Goal: Task Accomplishment & Management: Complete application form

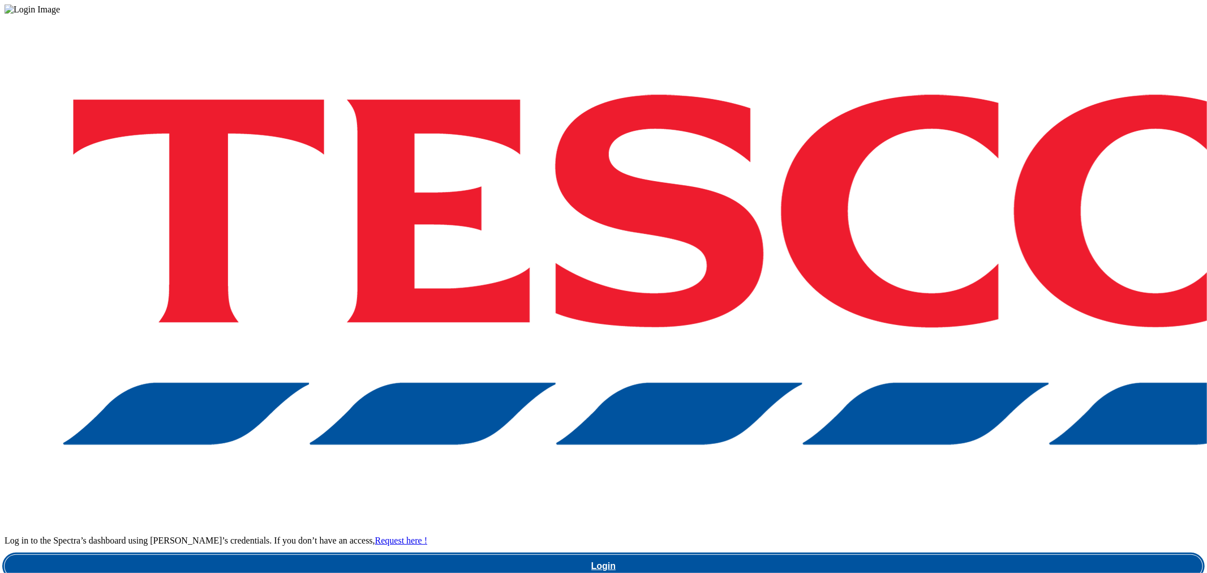
click at [887, 555] on link "Login" at bounding box center [604, 566] width 1198 height 23
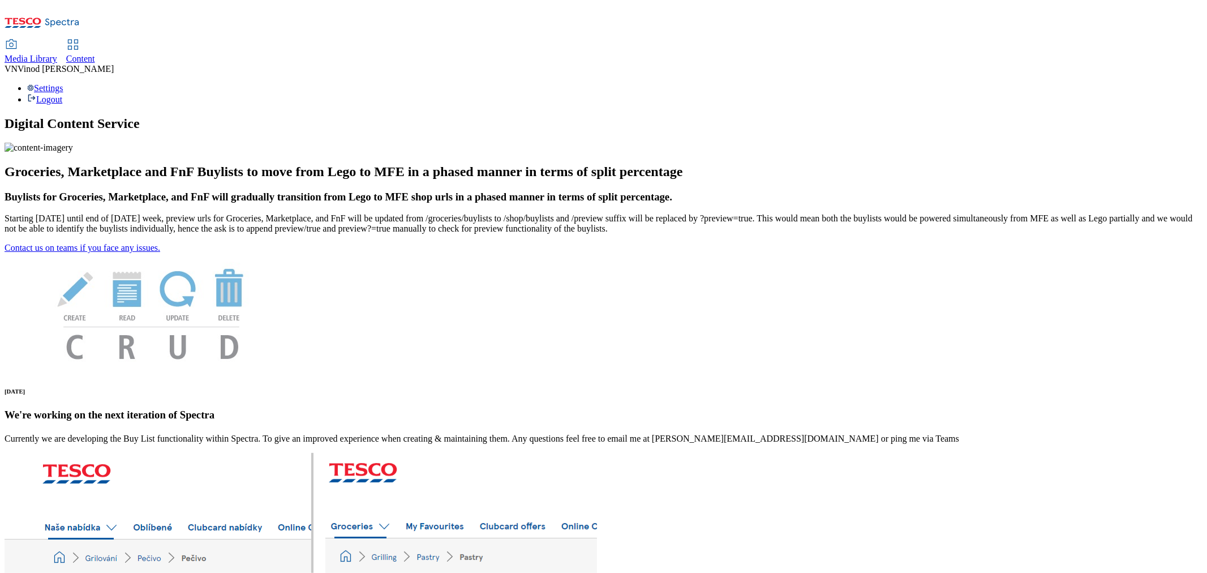
click at [95, 54] on span "Content" at bounding box center [80, 59] width 29 height 10
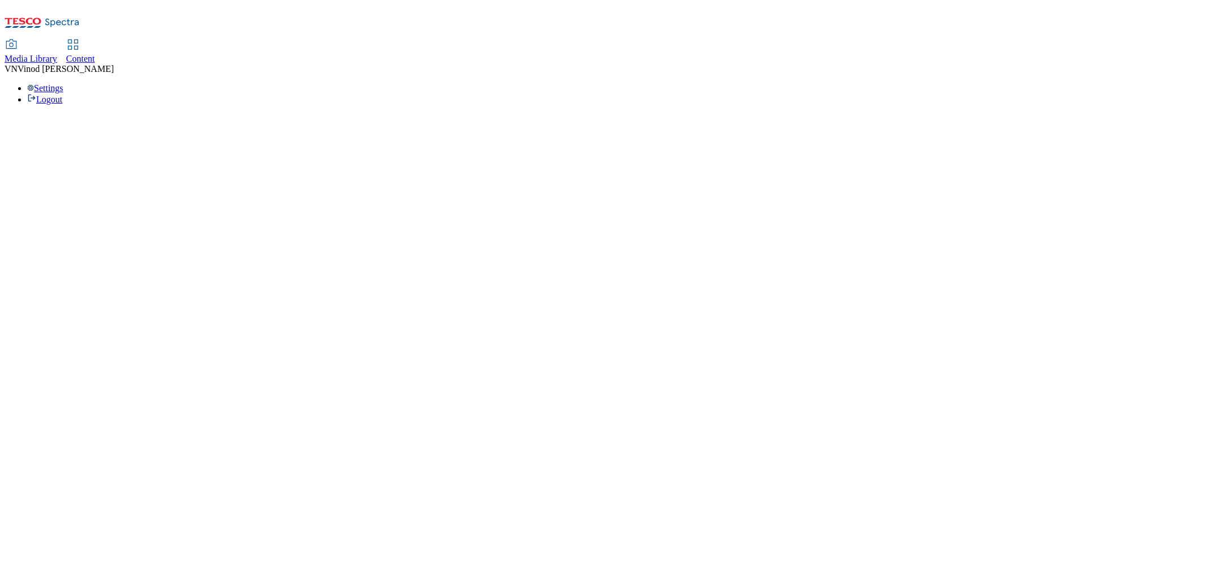
select select "ghs-uk"
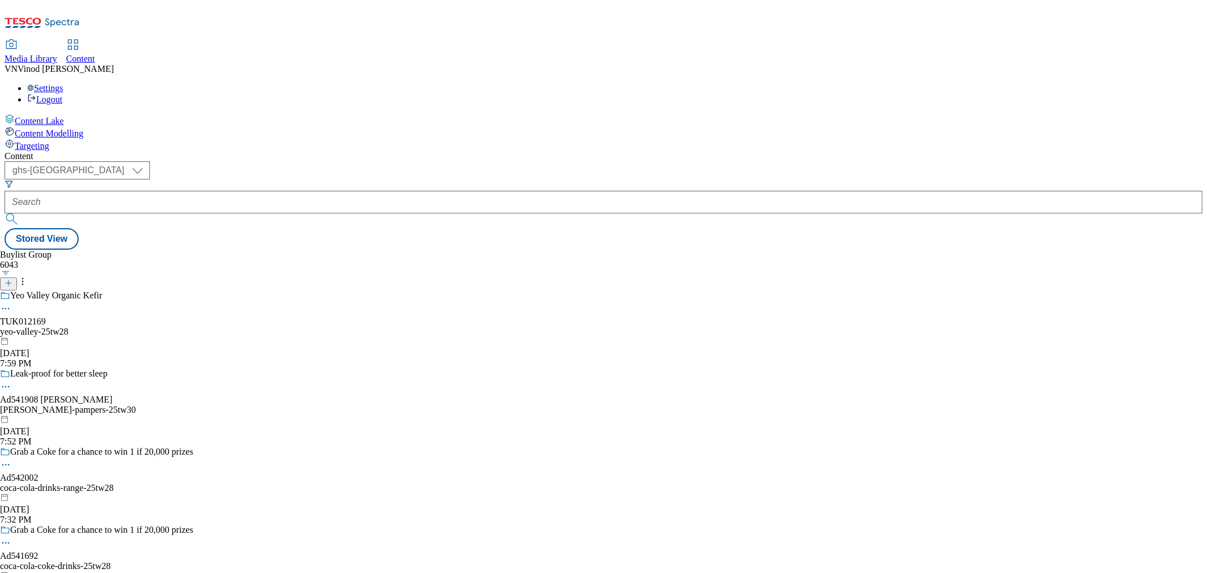
click at [12, 279] on icon at bounding box center [9, 283] width 8 height 8
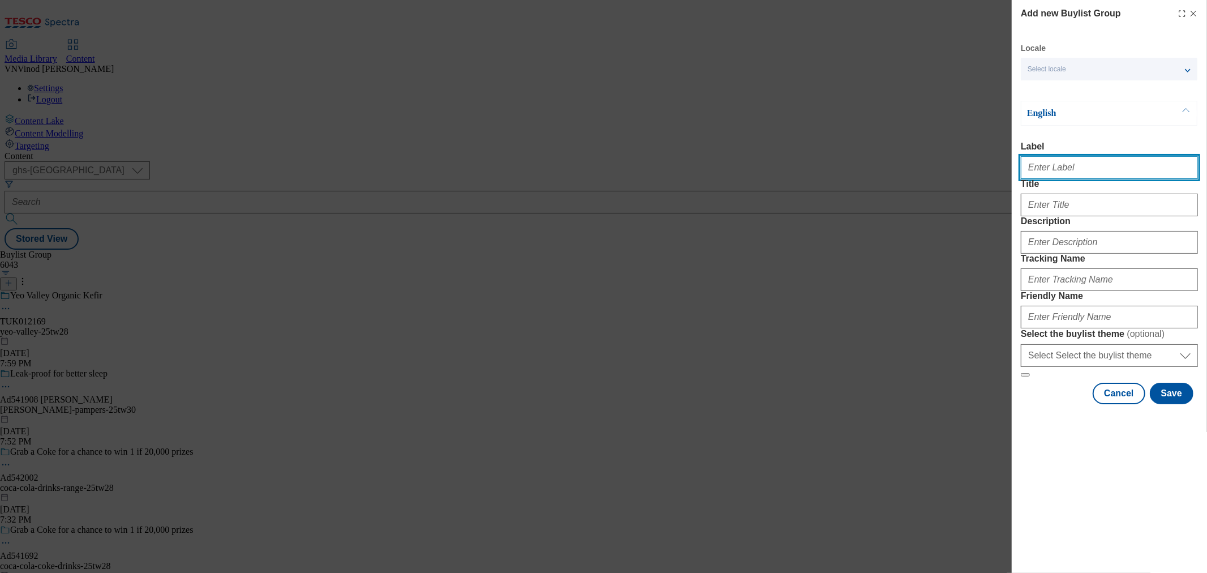
click at [1059, 173] on input "Label" at bounding box center [1109, 167] width 177 height 23
paste input "541611"
paste input "Mondelez"
drag, startPoint x: 1057, startPoint y: 170, endPoint x: 1074, endPoint y: 179, distance: 19.2
click at [1057, 170] on input "Ad541611 Mondelez" at bounding box center [1109, 167] width 177 height 23
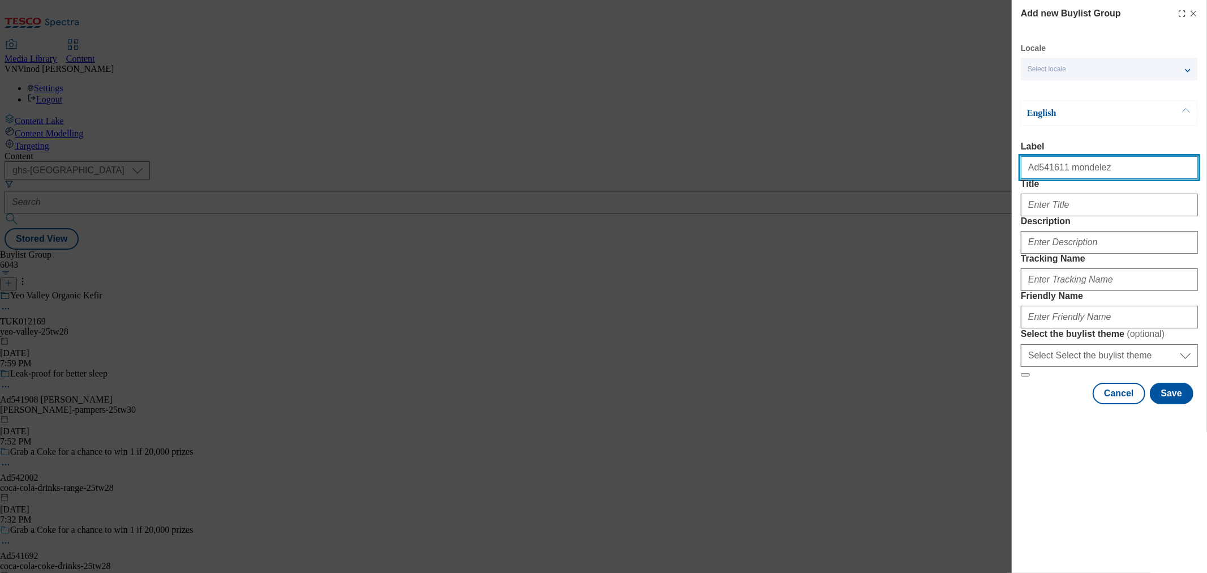
type input "Ad541611 mondelez"
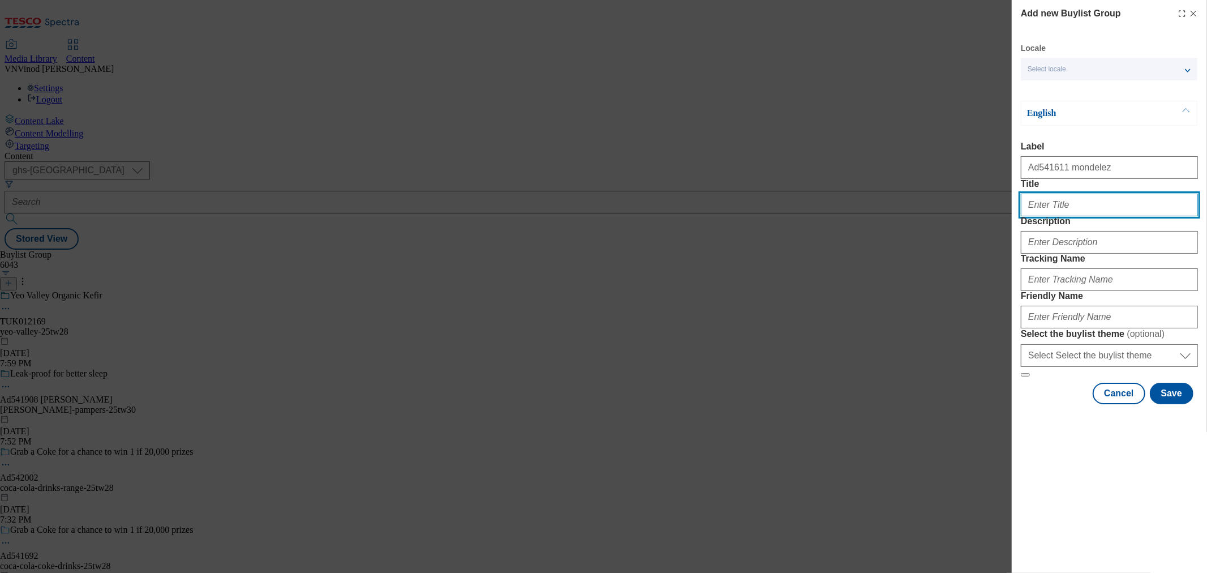
click at [1077, 216] on input "Title" at bounding box center [1109, 205] width 177 height 23
paste input "Set them free with 4 for 2 on dairylea"
type input "Set them free with 4 for 2 on dairylea"
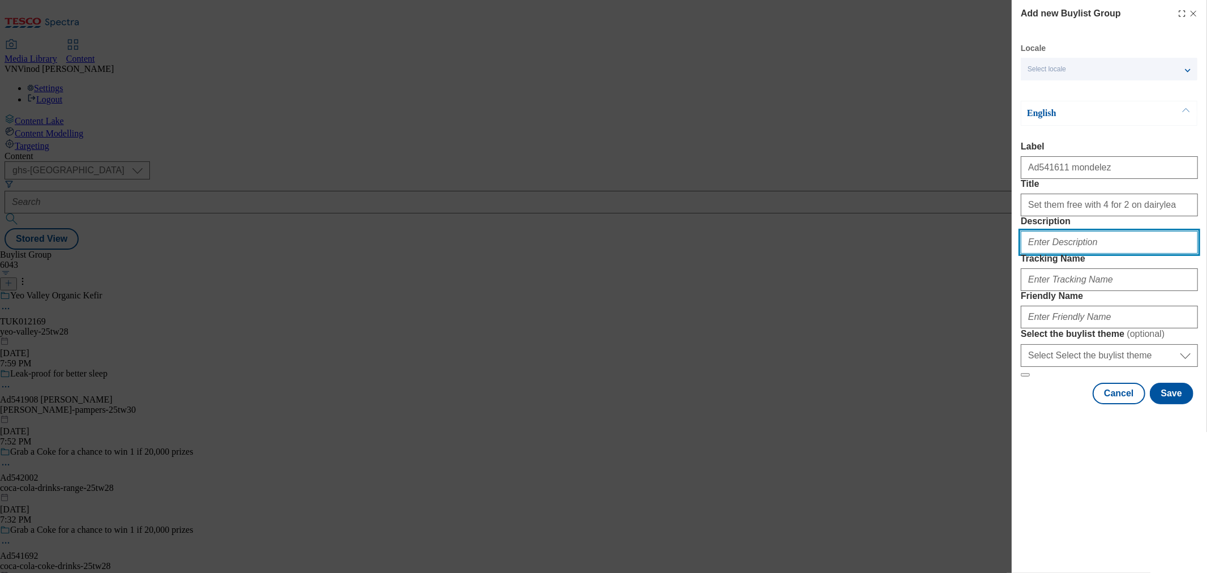
click at [1073, 253] on input "Description" at bounding box center [1109, 242] width 177 height 23
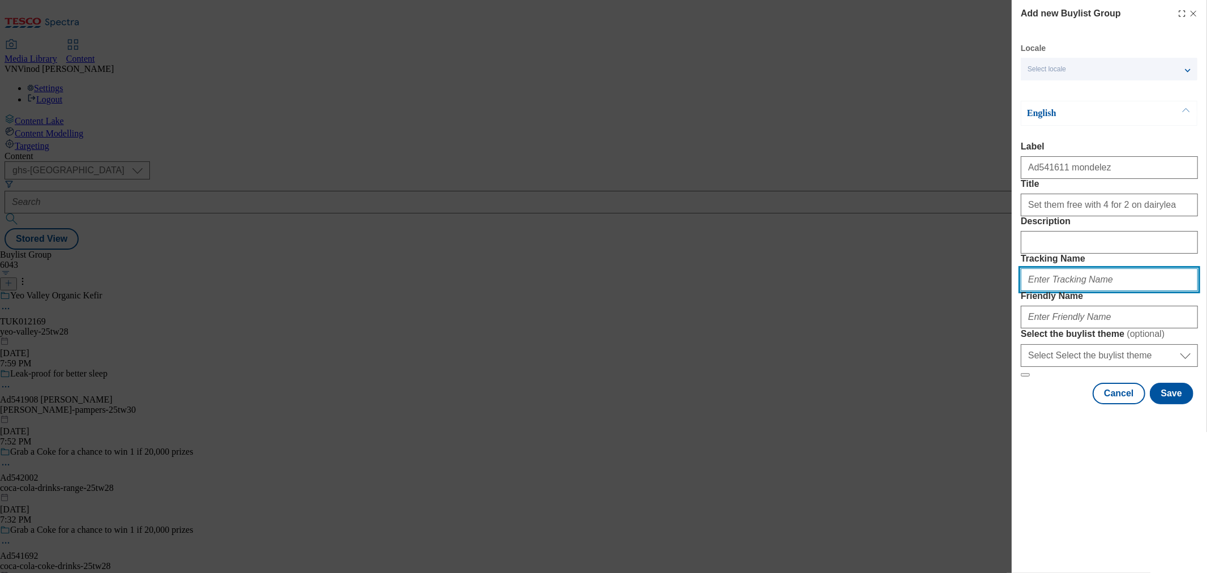
click at [1052, 291] on input "Tracking Name" at bounding box center [1109, 279] width 177 height 23
paste input "541611"
type input "DH_AD541611"
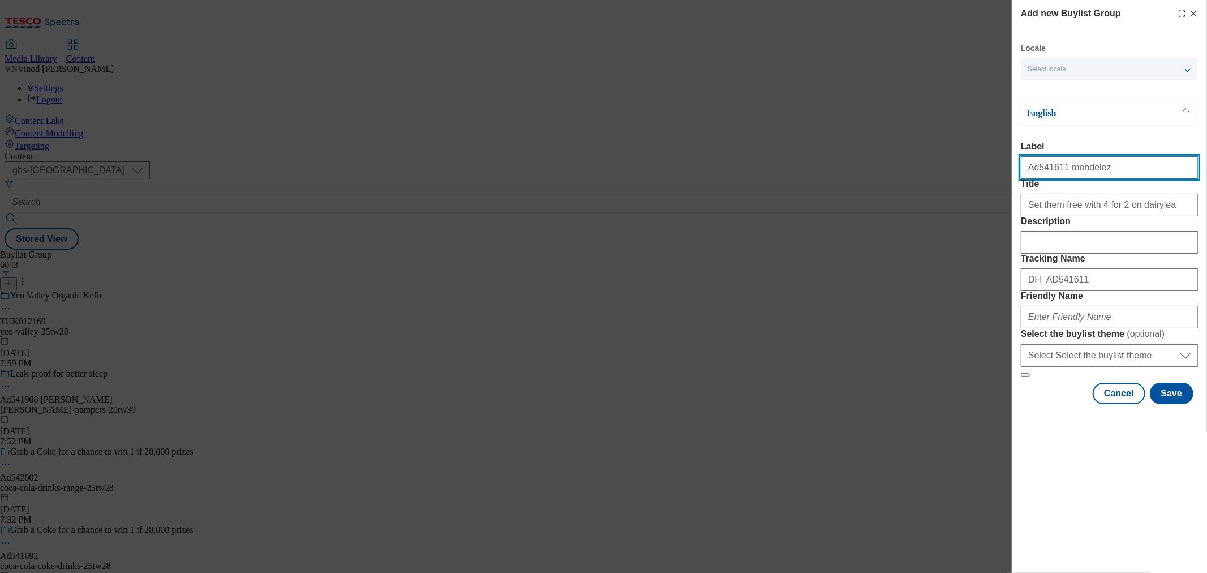
click at [1067, 166] on input "Ad541611 mondelez" at bounding box center [1109, 167] width 177 height 23
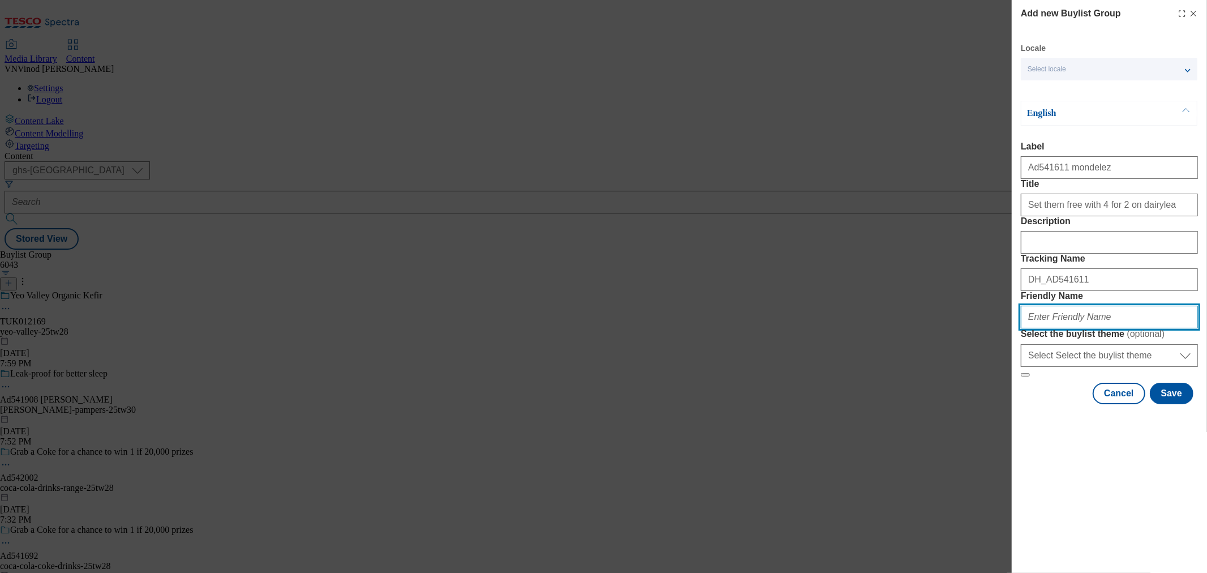
click at [1056, 328] on input "Friendly Name" at bounding box center [1109, 317] width 177 height 23
paste input "mondelez"
paste input "Dairylea"
click at [1062, 328] on input "mondelez-Dairylea" at bounding box center [1109, 317] width 177 height 23
click at [1097, 328] on input "mondelez-dairylea" at bounding box center [1109, 317] width 177 height 23
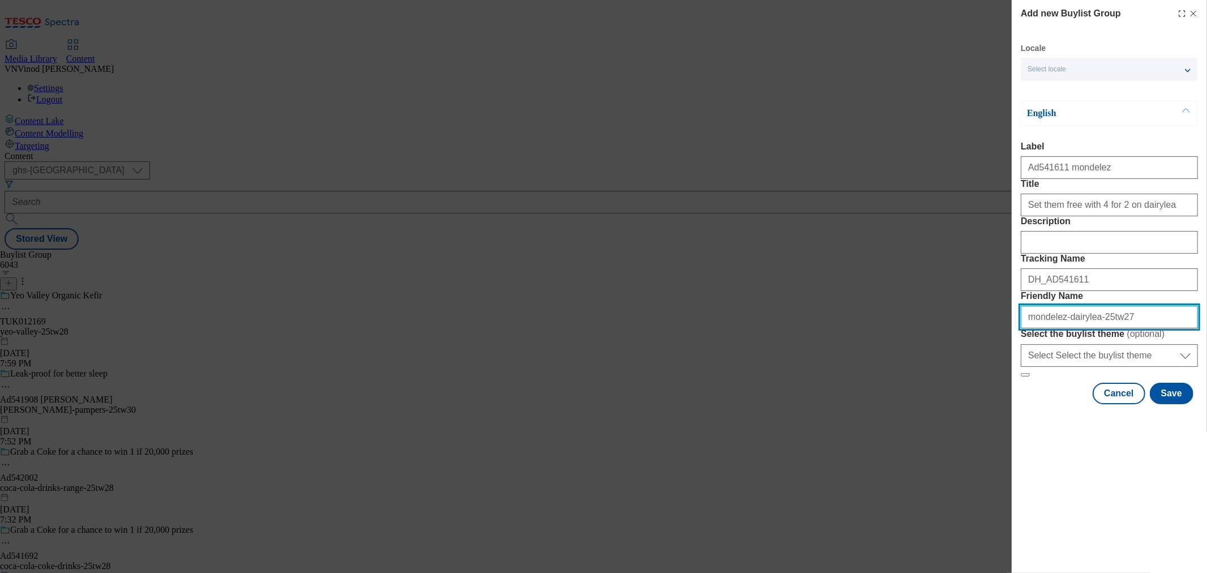
drag, startPoint x: 1128, startPoint y: 402, endPoint x: 819, endPoint y: 398, distance: 309.0
click at [819, 398] on div "Add new Buylist Group Locale Select locale English Welsh English Label Ad541611…" at bounding box center [603, 286] width 1207 height 573
type input "mondelez-dairylea-25tw27"
click at [1170, 404] on button "Save" at bounding box center [1172, 394] width 44 height 22
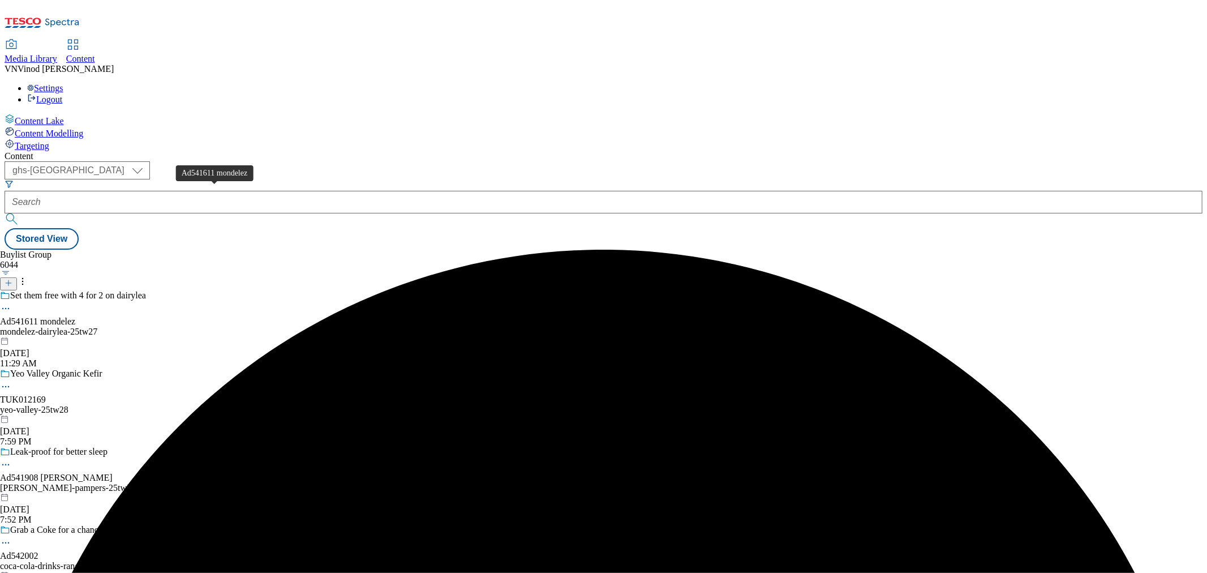
click at [75, 316] on div "Ad541611 mondelez" at bounding box center [37, 321] width 75 height 10
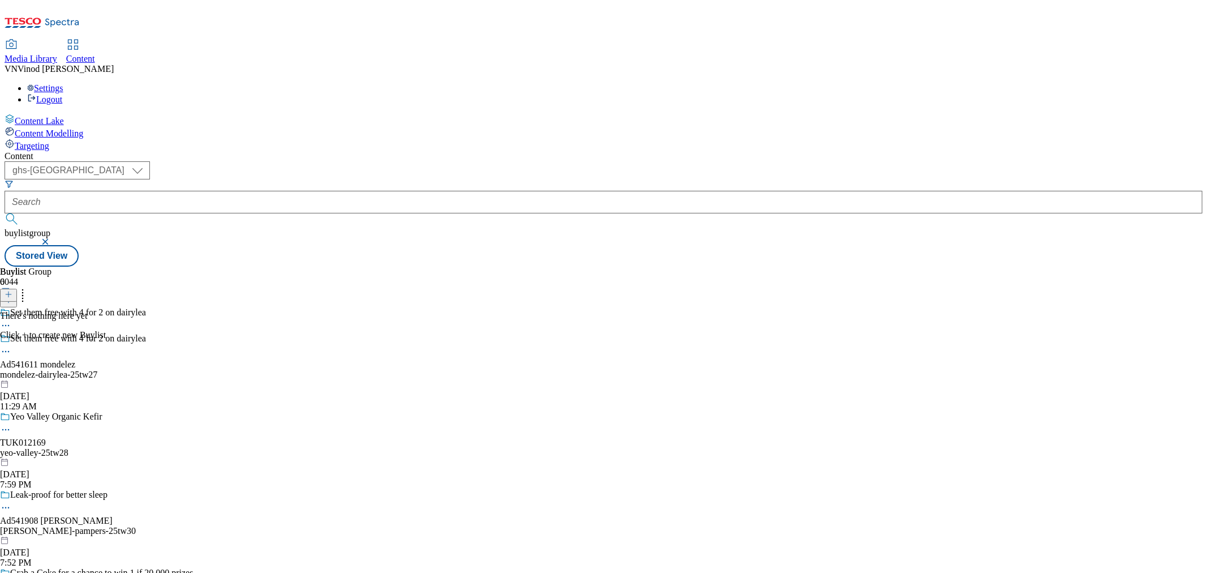
click at [12, 290] on icon at bounding box center [9, 294] width 8 height 8
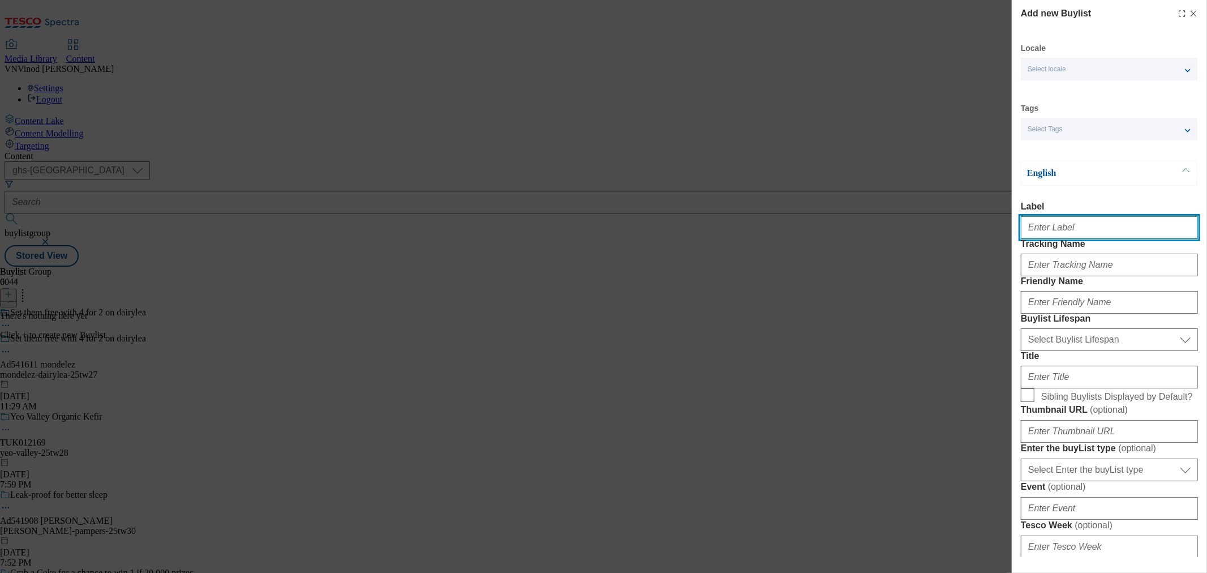
click at [1092, 232] on input "Label" at bounding box center [1109, 227] width 177 height 23
paste input "541611"
type input "Ad541611"
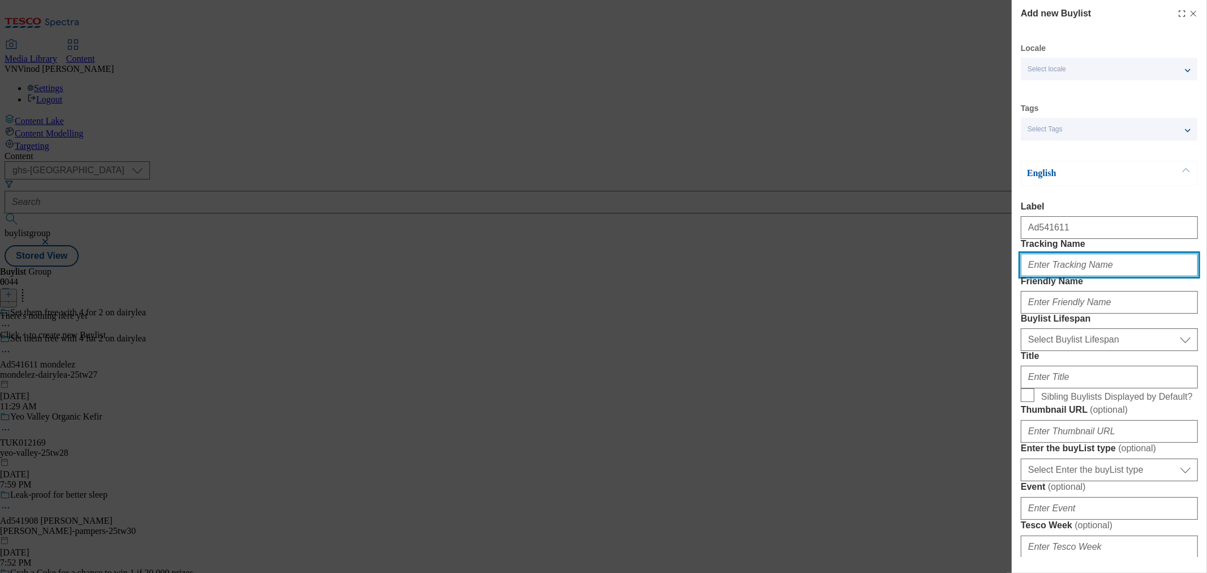
click at [1072, 276] on input "Tracking Name" at bounding box center [1109, 264] width 177 height 23
paste input "541611"
type input "DH_AD541611"
click at [1189, 11] on icon "Modal" at bounding box center [1193, 13] width 9 height 9
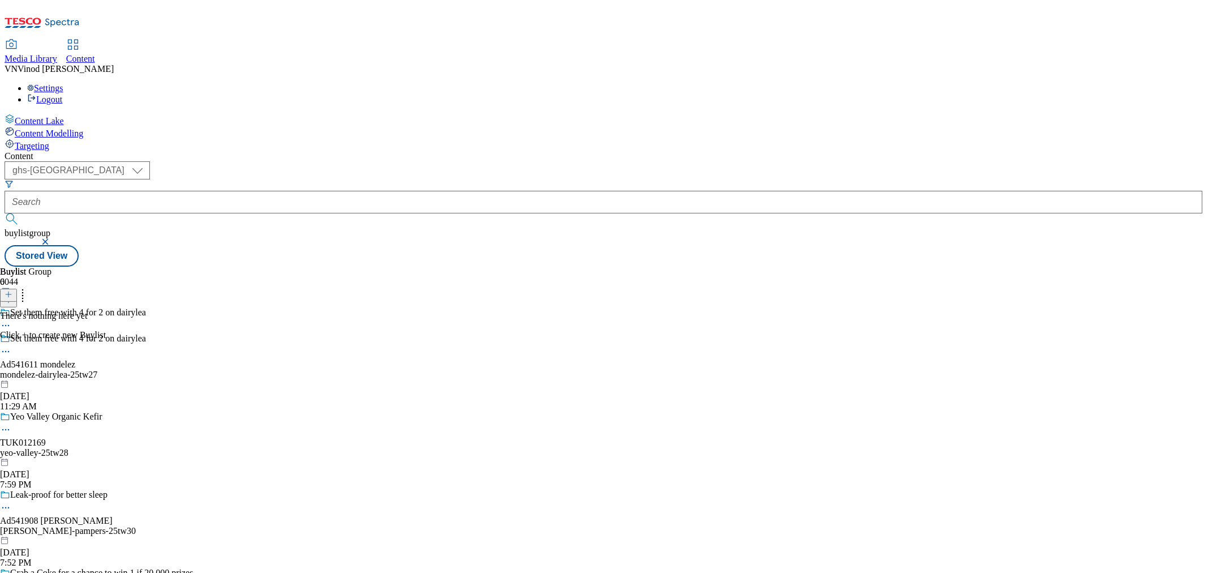
click at [214, 369] on div "mondelez-dairylea-25tw27" at bounding box center [115, 374] width 230 height 10
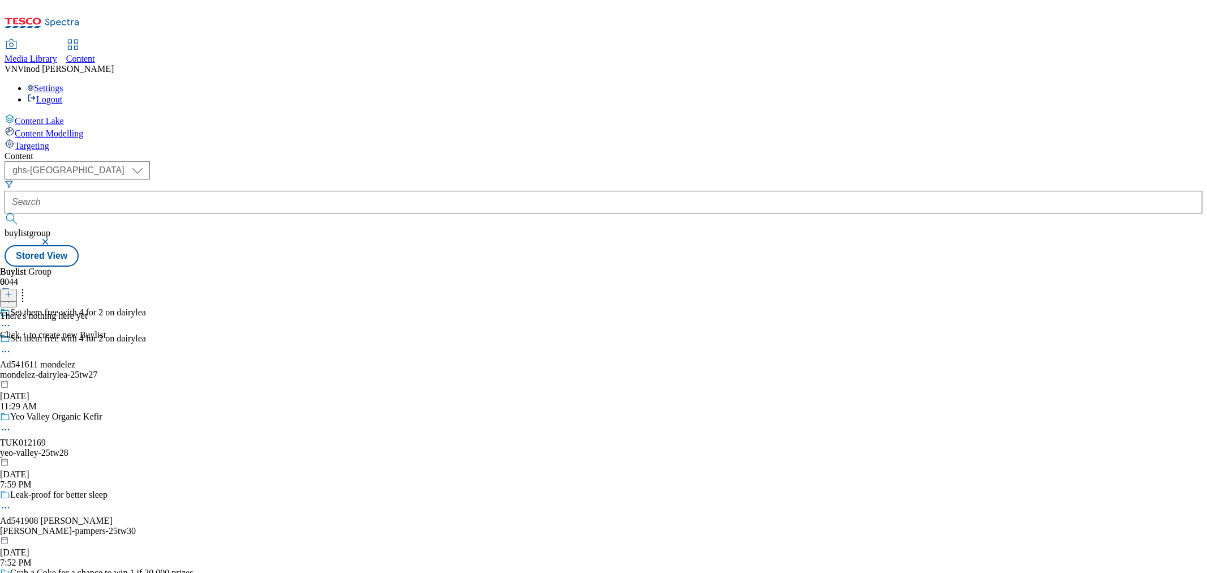
click at [214, 369] on div "mondelez-dairylea-25tw27" at bounding box center [115, 374] width 230 height 10
drag, startPoint x: 269, startPoint y: 210, endPoint x: 173, endPoint y: 215, distance: 96.3
click at [173, 369] on div "mondelez-dairylea-25tw27" at bounding box center [115, 374] width 230 height 10
copy div "mondelez-dairylea-25tw27"
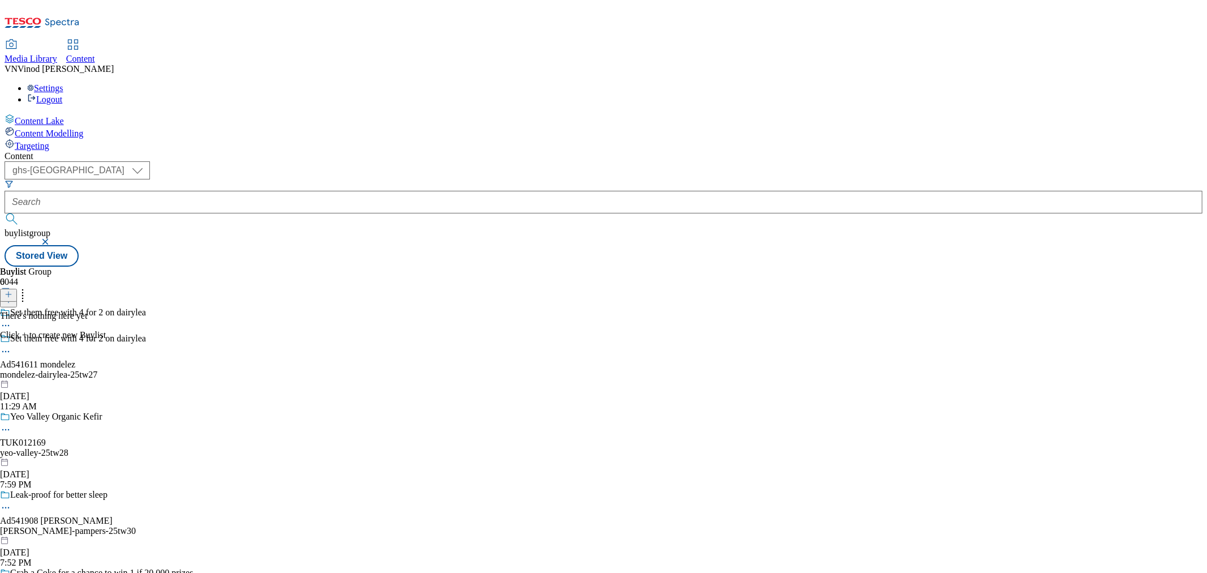
click at [11, 346] on icon at bounding box center [5, 351] width 11 height 11
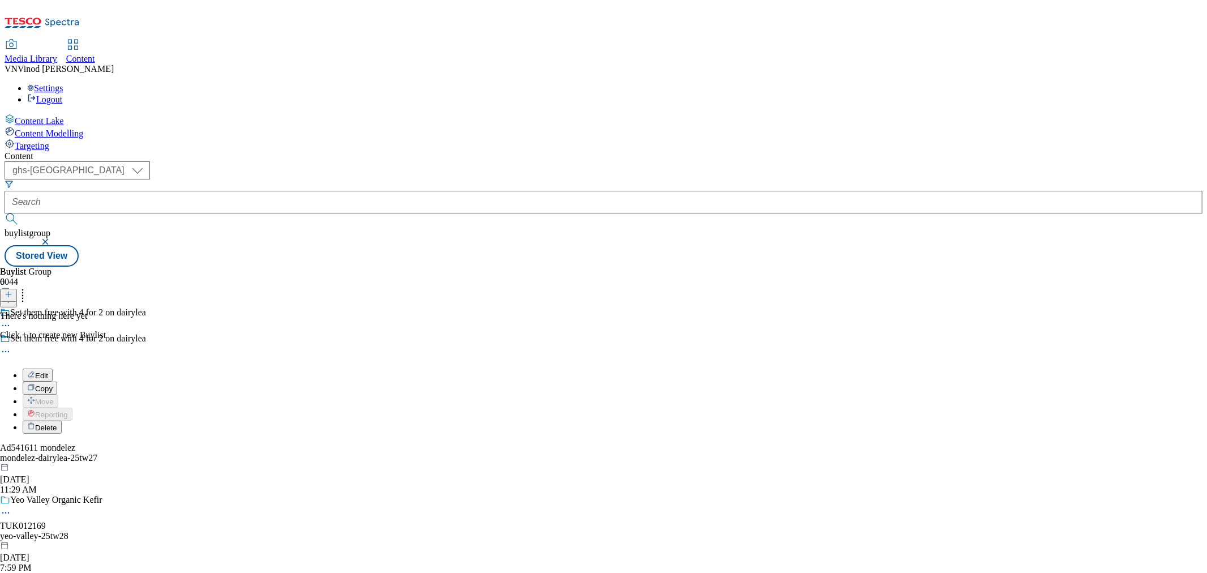
click at [53, 368] on button "Edit" at bounding box center [38, 374] width 30 height 13
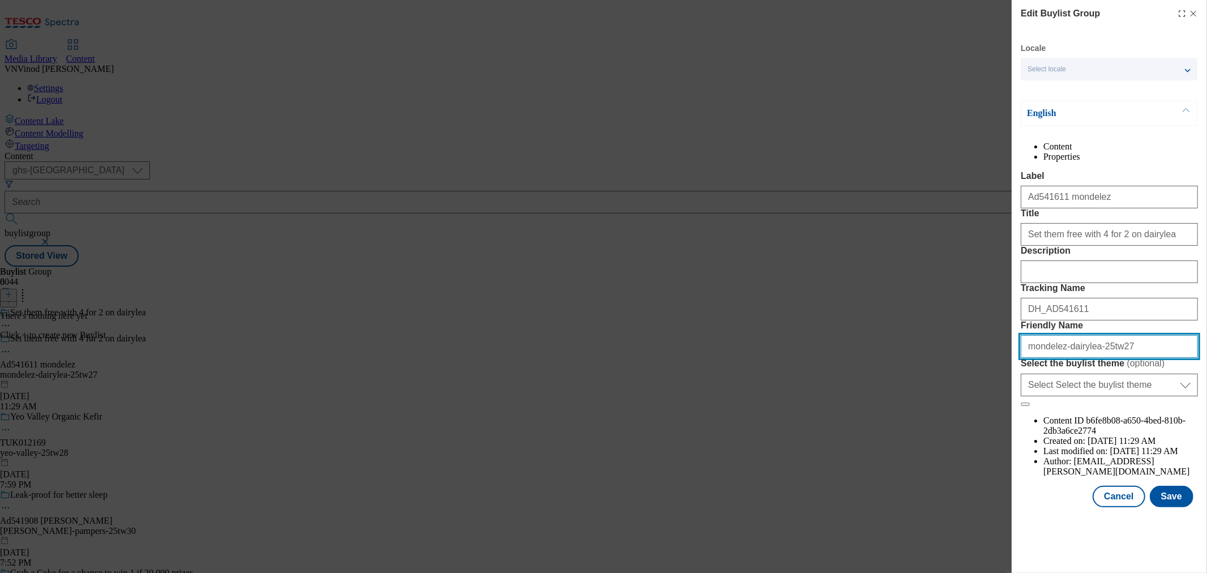
click at [1093, 358] on input "mondelez-dairylea-25tw27" at bounding box center [1109, 346] width 177 height 23
drag, startPoint x: 624, startPoint y: 156, endPoint x: 525, endPoint y: 151, distance: 99.2
click at [624, 156] on div "Edit Buylist Group Locale Select locale English Welsh English Content Propertie…" at bounding box center [603, 286] width 1207 height 573
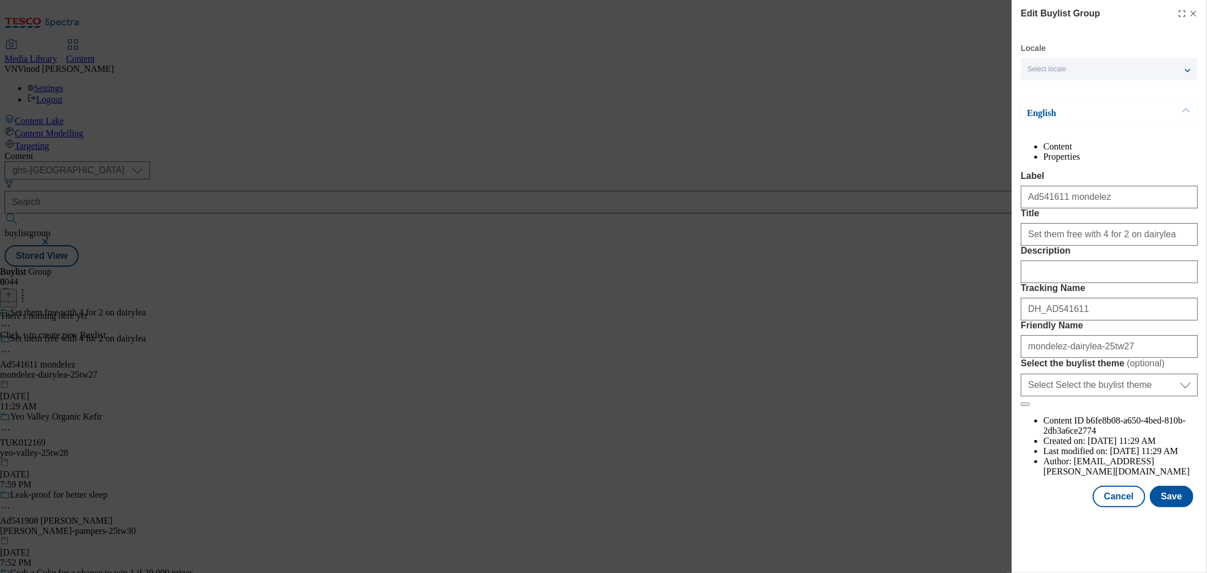
click at [1189, 12] on icon "Modal" at bounding box center [1193, 13] width 9 height 9
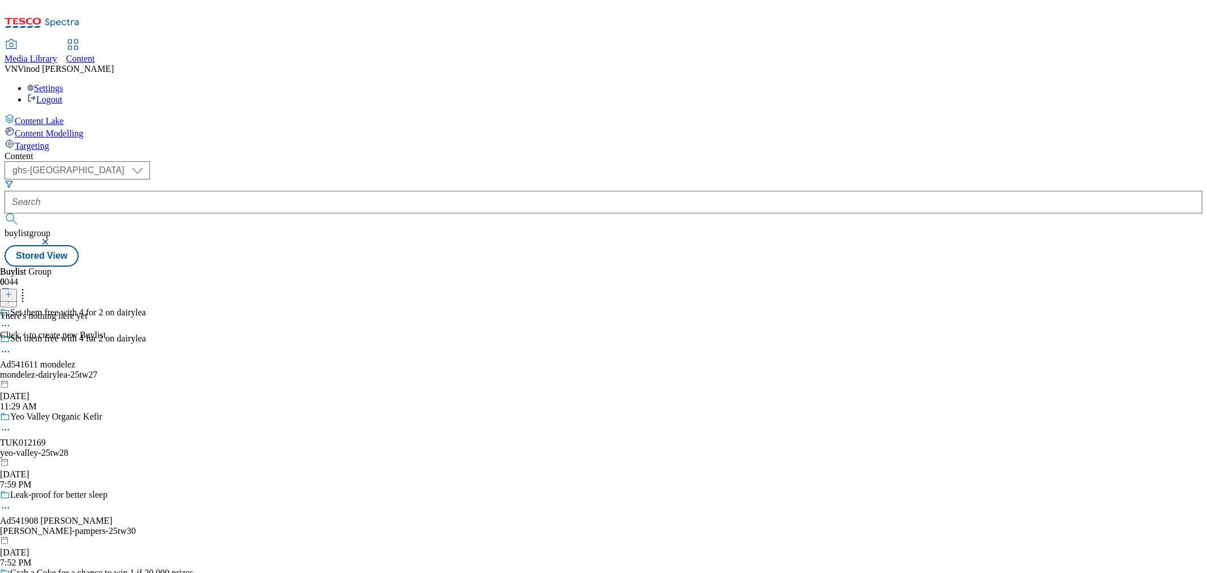
click at [12, 290] on icon at bounding box center [9, 294] width 8 height 8
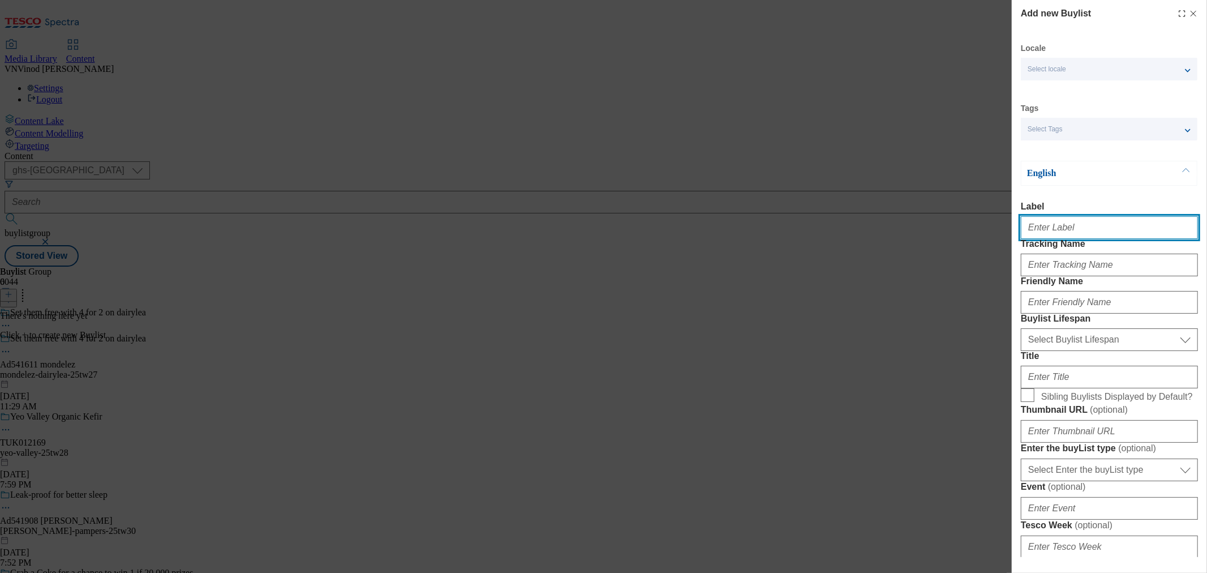
click at [1042, 226] on input "Label" at bounding box center [1109, 227] width 177 height 23
paste input "541611"
type input "Ad541611"
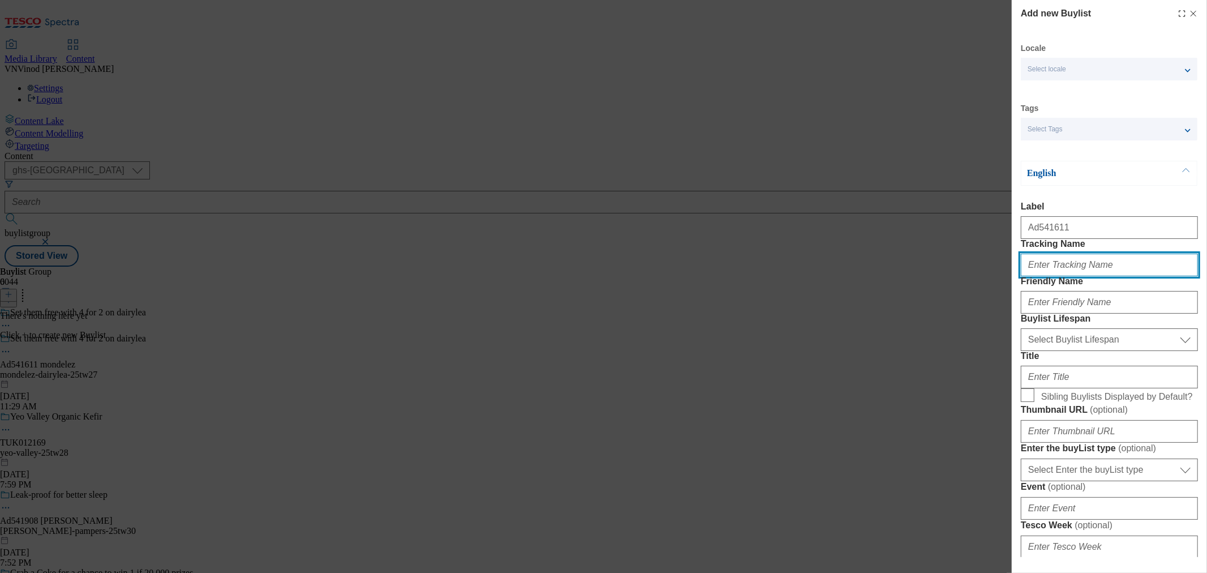
click at [1073, 276] on input "Tracking Name" at bounding box center [1109, 264] width 177 height 23
paste input "541611"
type input "DH_AD541611"
drag, startPoint x: 857, startPoint y: 169, endPoint x: 971, endPoint y: 240, distance: 134.7
click at [857, 169] on div "Add new Buylist Locale Select locale English Welsh Tags Select Tags fnf marketp…" at bounding box center [603, 286] width 1207 height 573
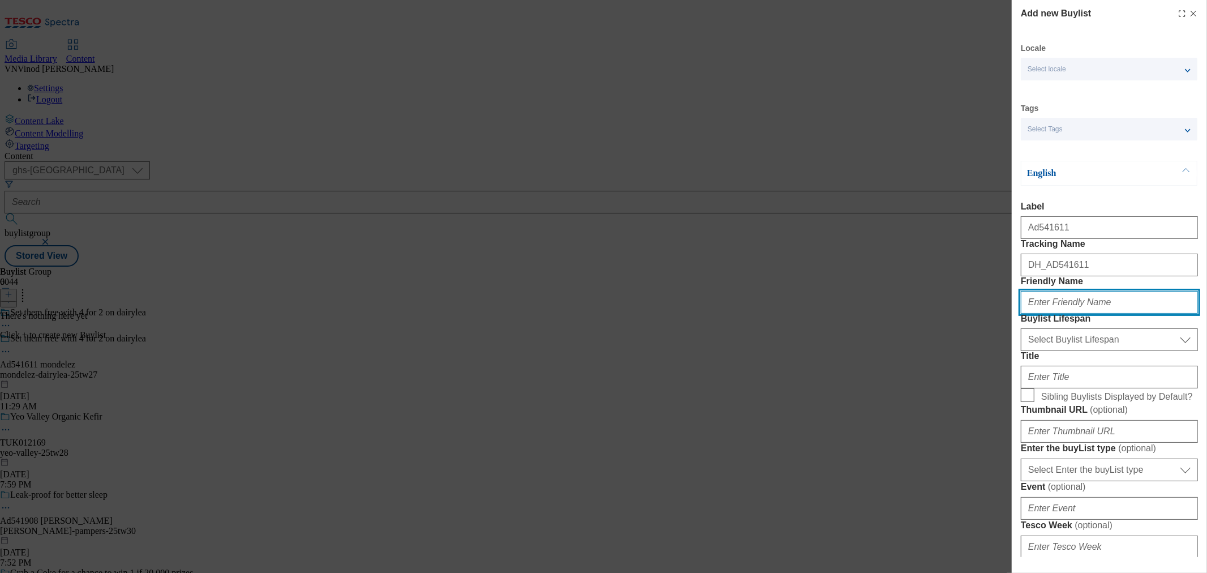
click at [1071, 313] on input "Friendly Name" at bounding box center [1109, 302] width 177 height 23
paste input "mondelez"
type input "mondelez"
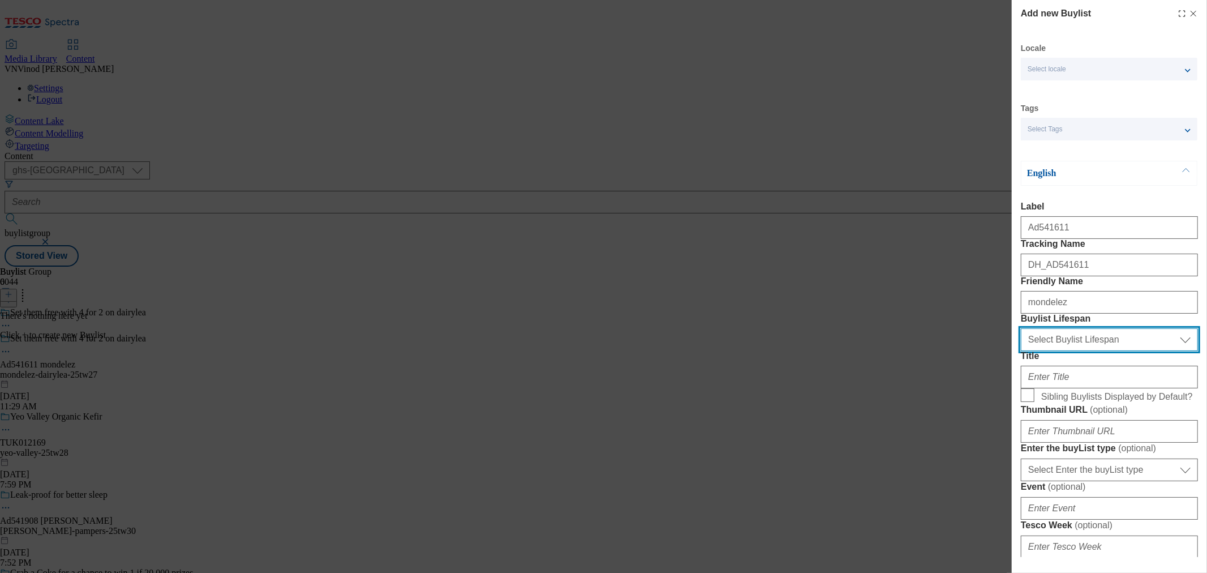
click at [1068, 351] on select "Select Buylist Lifespan evergreen seasonal tactical" at bounding box center [1109, 339] width 177 height 23
select select "tactical"
click at [1021, 351] on select "Select Buylist Lifespan evergreen seasonal tactical" at bounding box center [1109, 339] width 177 height 23
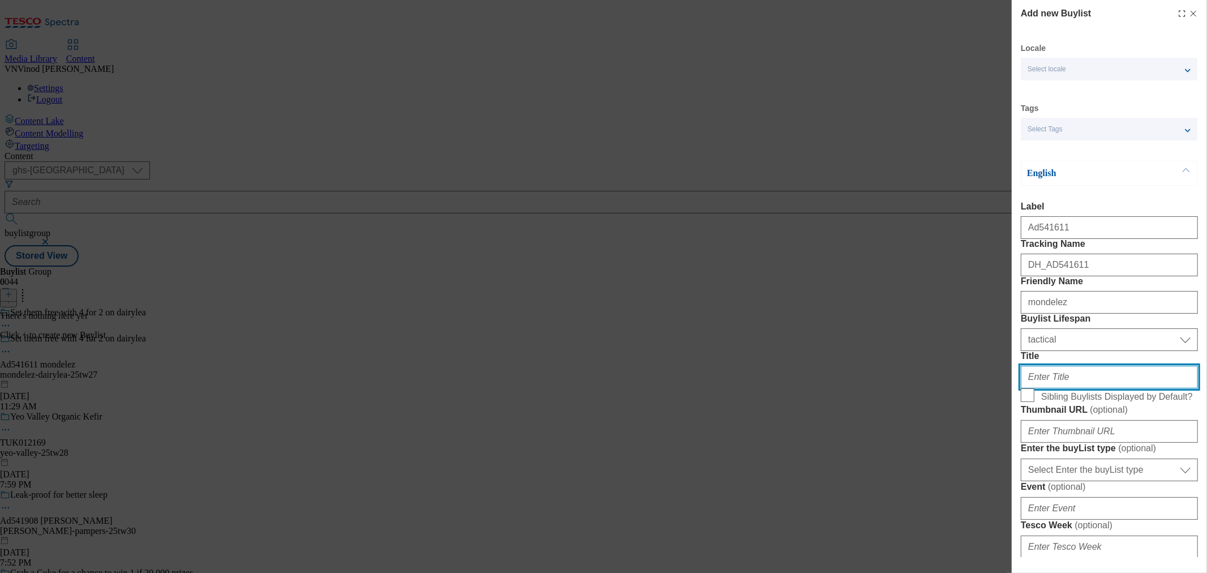
click at [1059, 388] on input "Title" at bounding box center [1109, 377] width 177 height 23
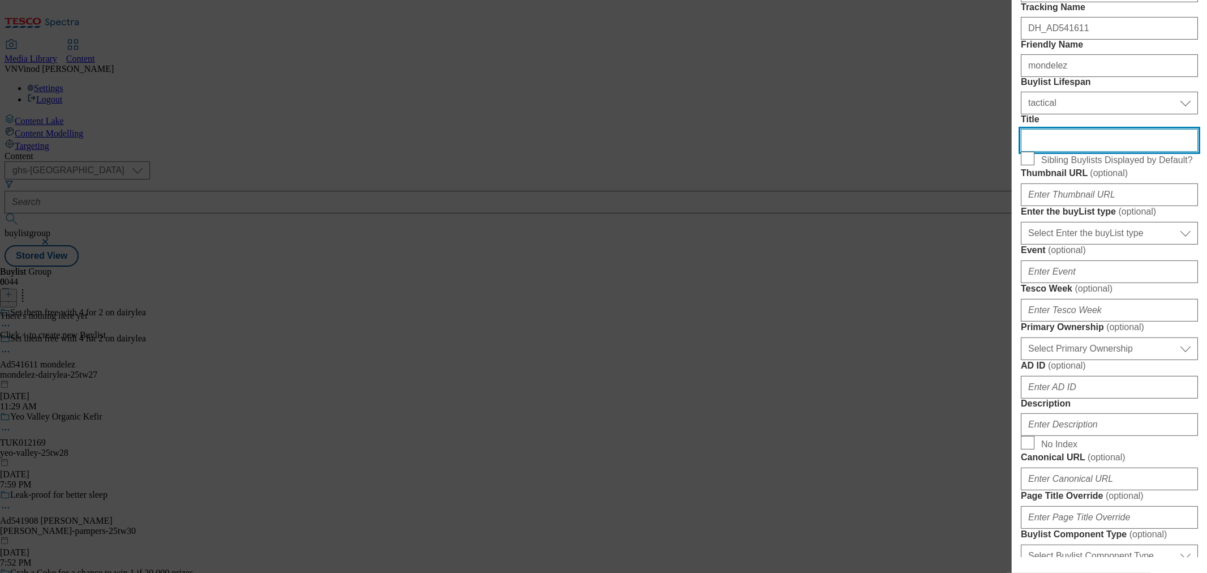
scroll to position [251, 0]
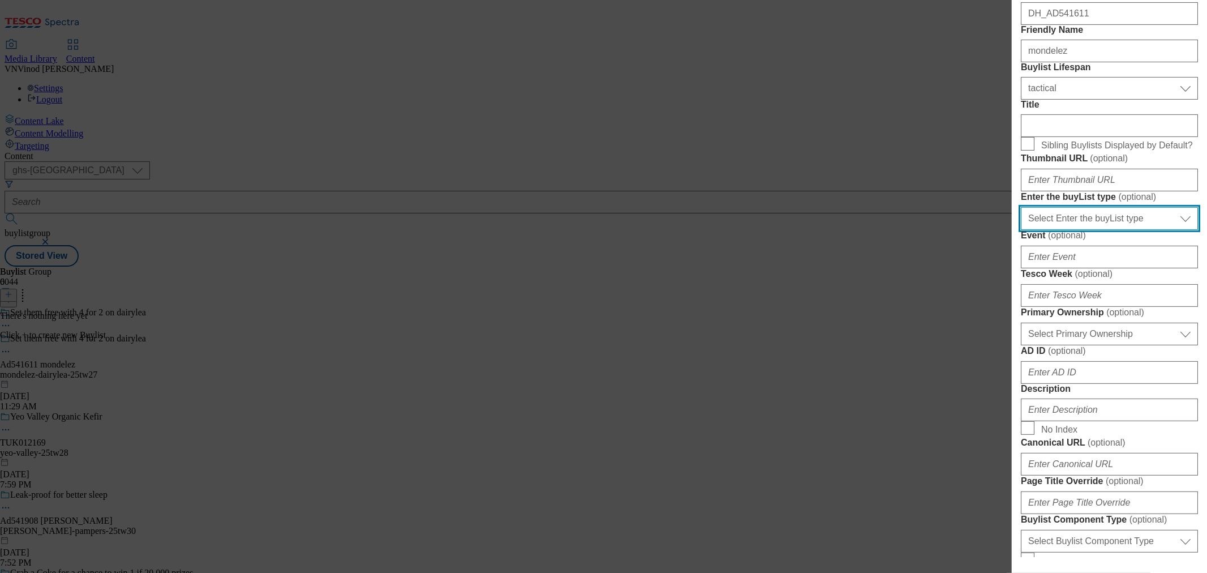
click at [1111, 230] on select "Select Enter the buyList type event supplier funded long term >4 weeks supplier…" at bounding box center [1109, 218] width 177 height 23
select select "supplier funded short term 1-3 weeks"
click at [1021, 230] on select "Select Enter the buyList type event supplier funded long term >4 weeks supplier…" at bounding box center [1109, 218] width 177 height 23
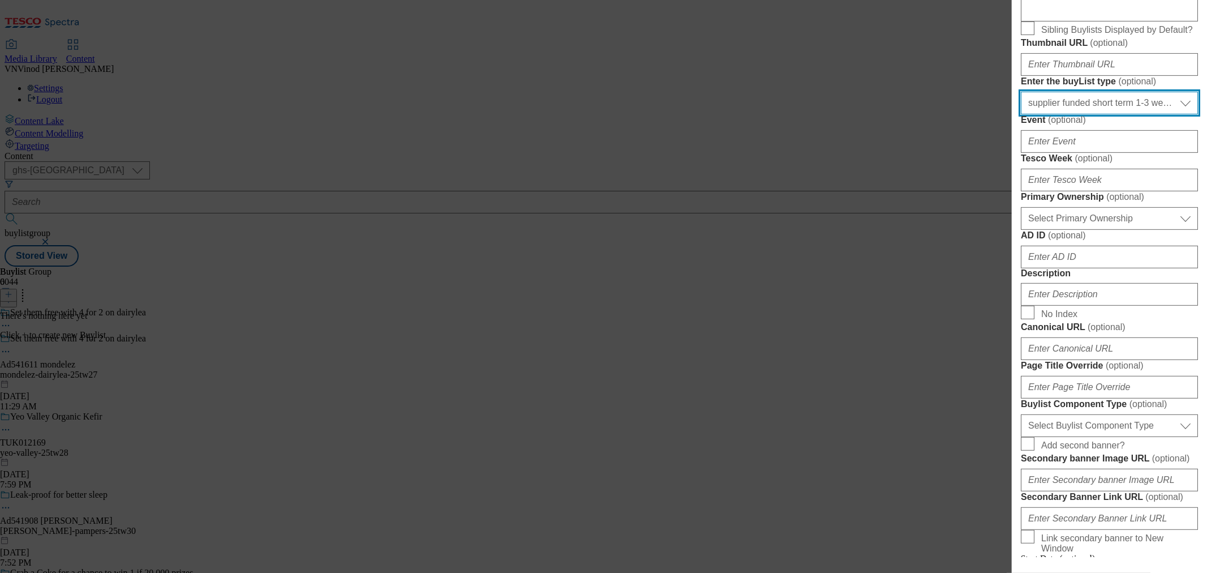
scroll to position [377, 0]
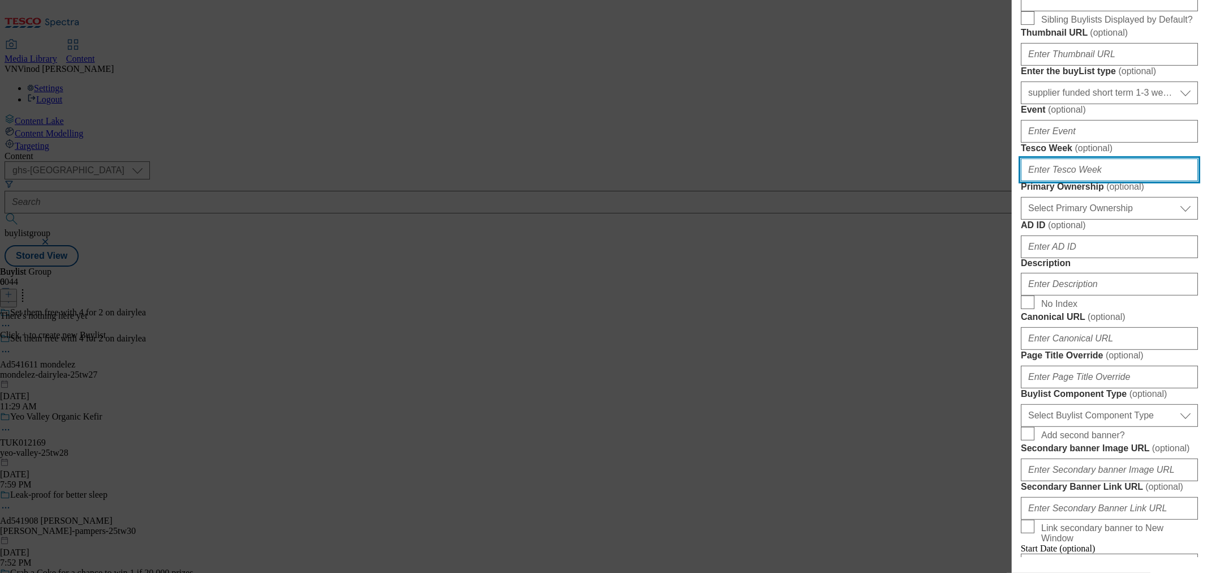
click at [1079, 181] on input "Tesco Week ( optional )" at bounding box center [1109, 169] width 177 height 23
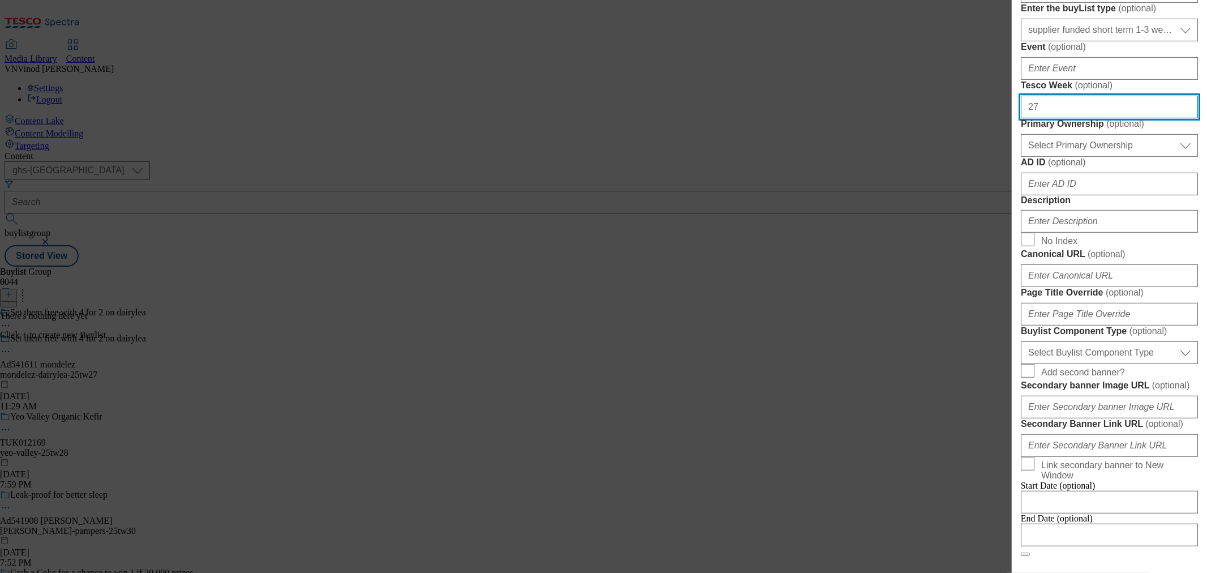
type input "27"
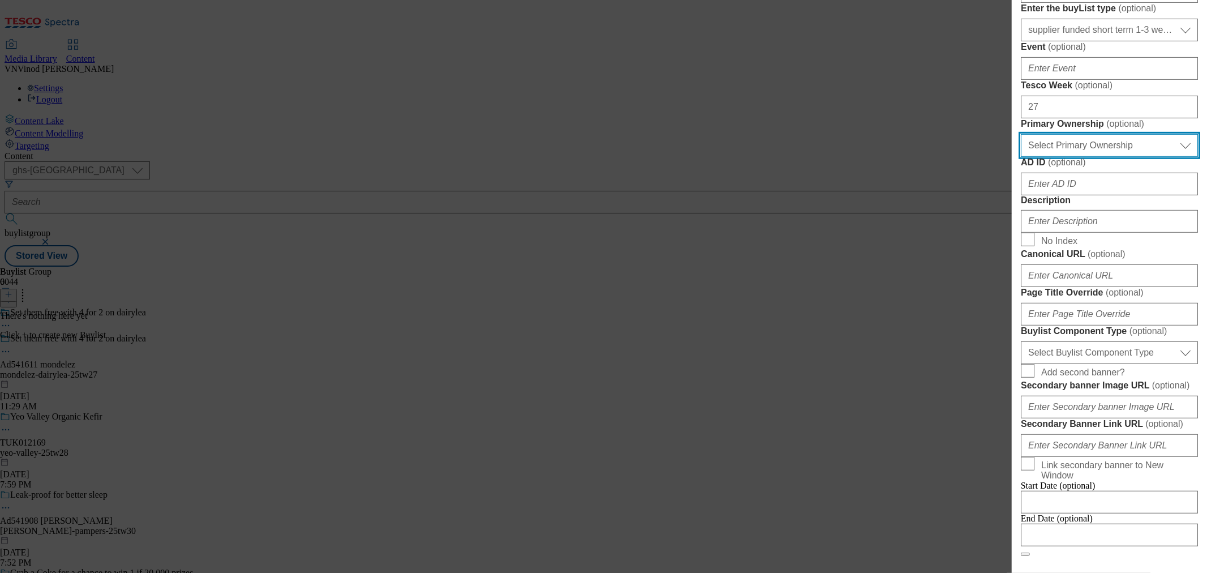
click at [1079, 157] on select "Select Primary Ownership tesco dunnhumby" at bounding box center [1109, 145] width 177 height 23
select select "dunnhumby"
click at [1021, 157] on select "Select Primary Ownership tesco dunnhumby" at bounding box center [1109, 145] width 177 height 23
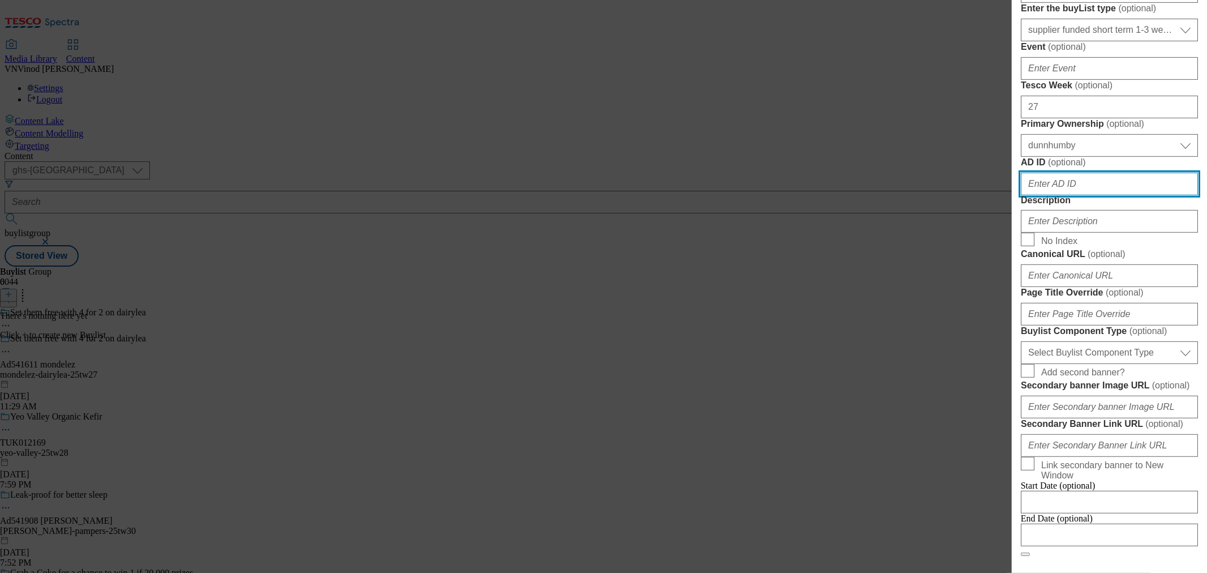
click at [1043, 195] on input "AD ID ( optional )" at bounding box center [1109, 184] width 177 height 23
paste input "541611"
type input "541611"
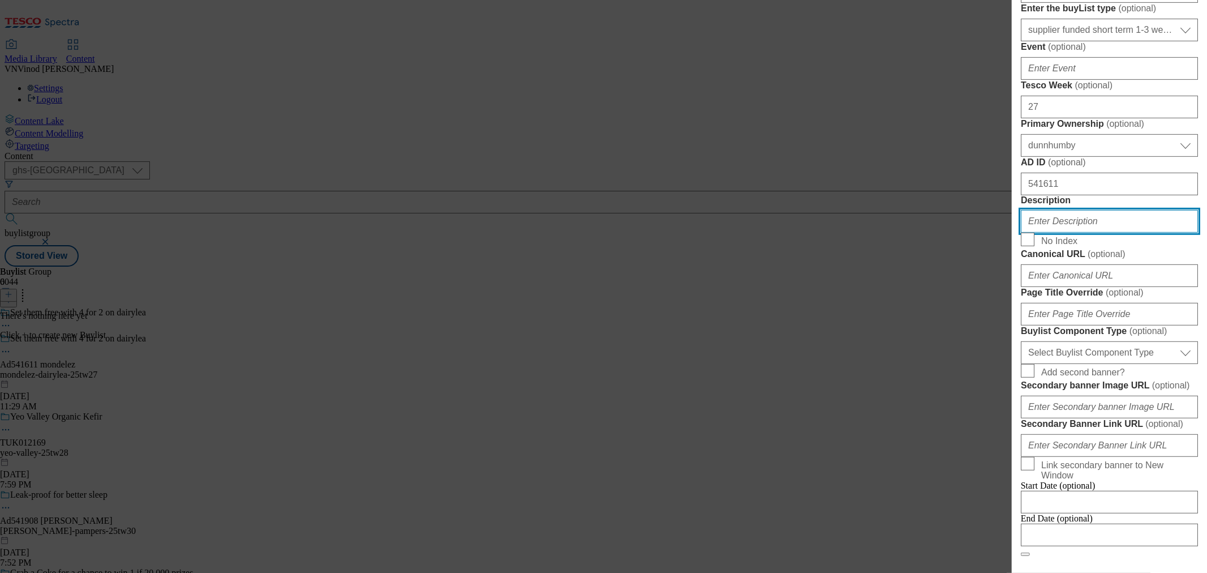
click at [1056, 233] on input "Description" at bounding box center [1109, 221] width 177 height 23
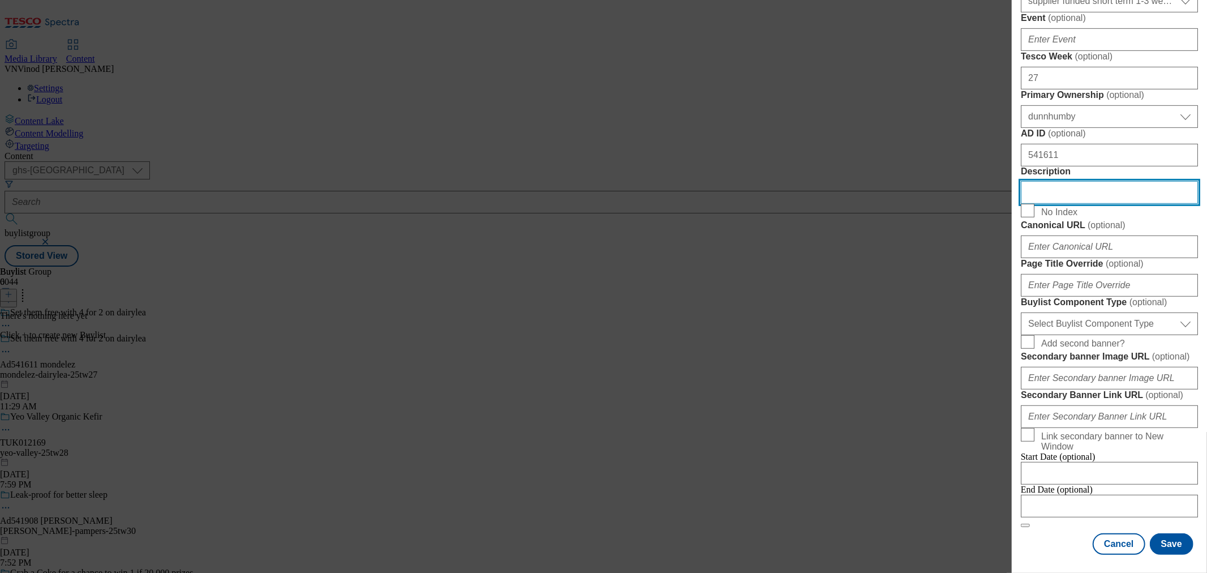
scroll to position [691, 0]
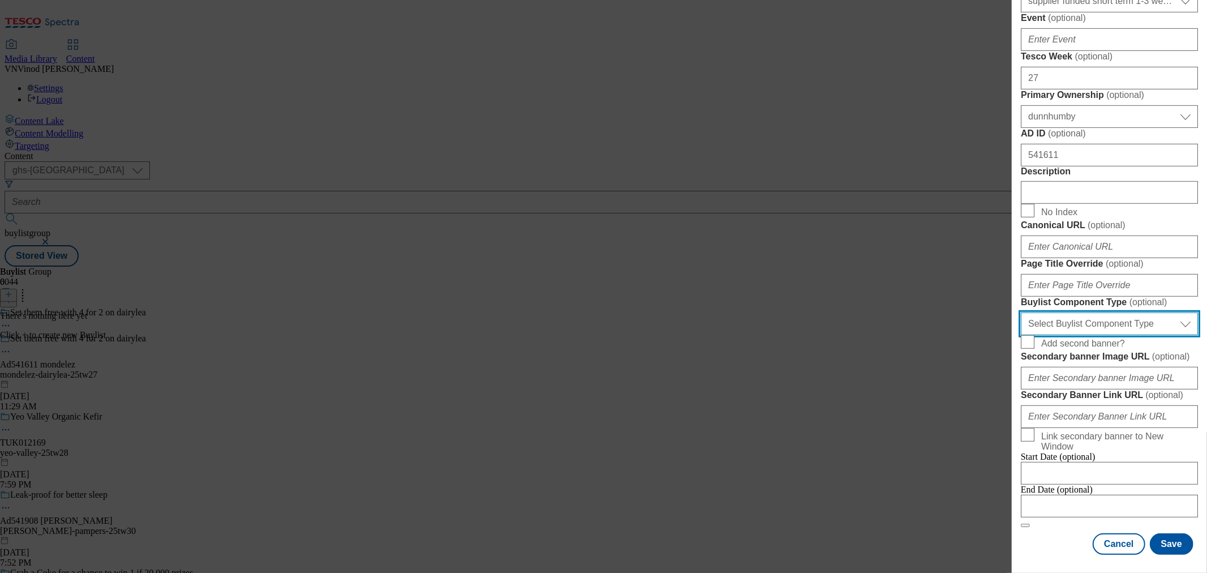
click at [1128, 335] on select "Select Buylist Component Type Banner Competition Header Meal" at bounding box center [1109, 323] width 177 height 23
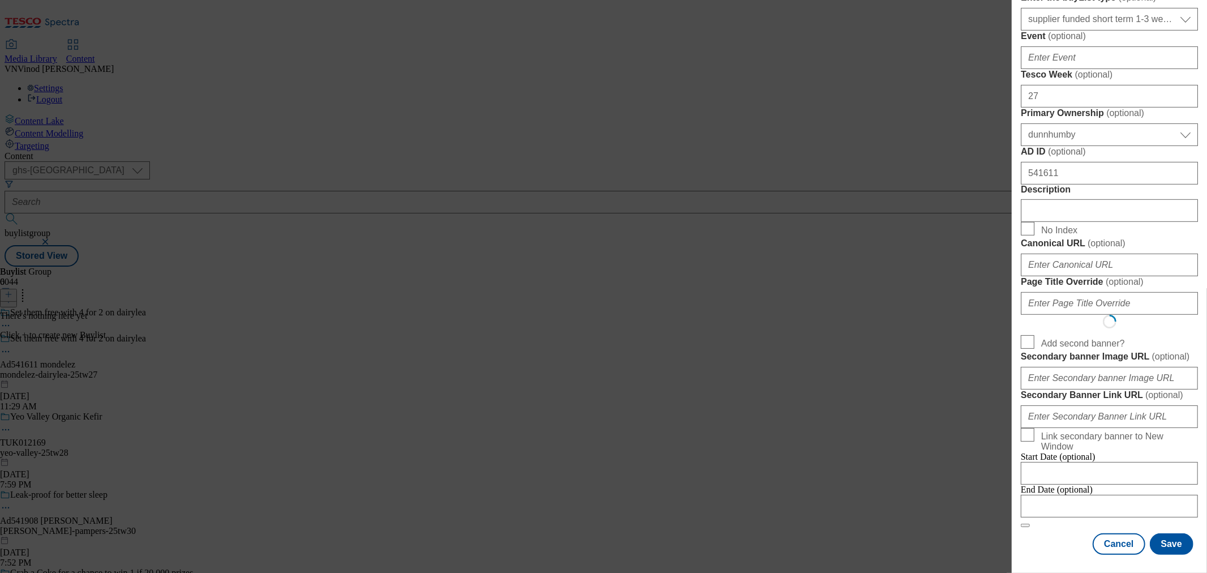
select select "Banner"
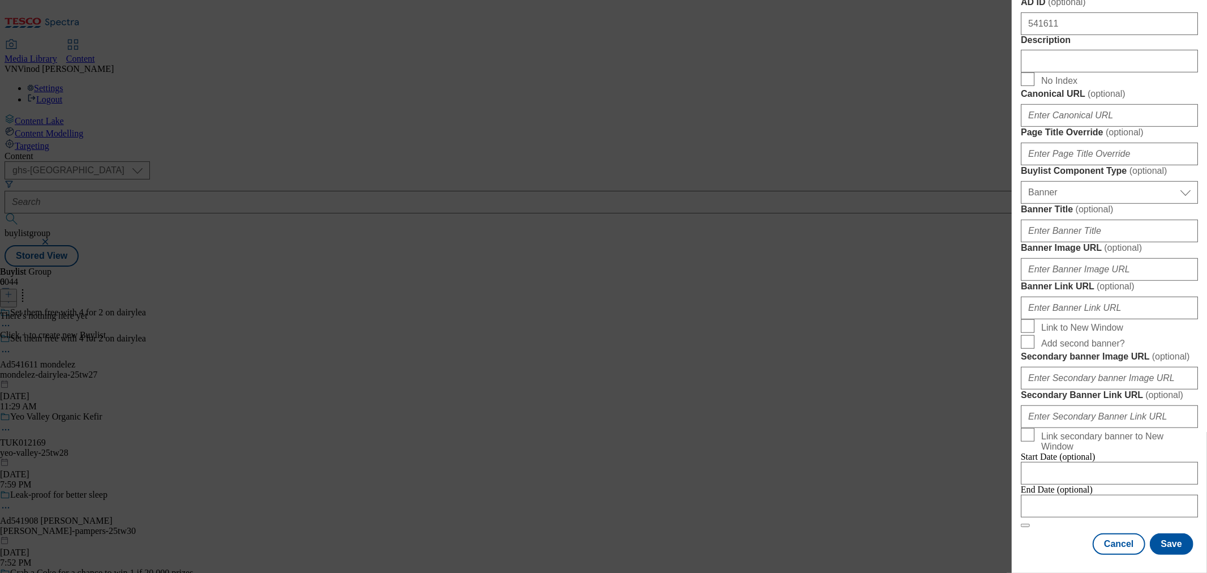
scroll to position [1091, 0]
click at [1111, 495] on input "Modal" at bounding box center [1109, 506] width 177 height 23
select select "2025"
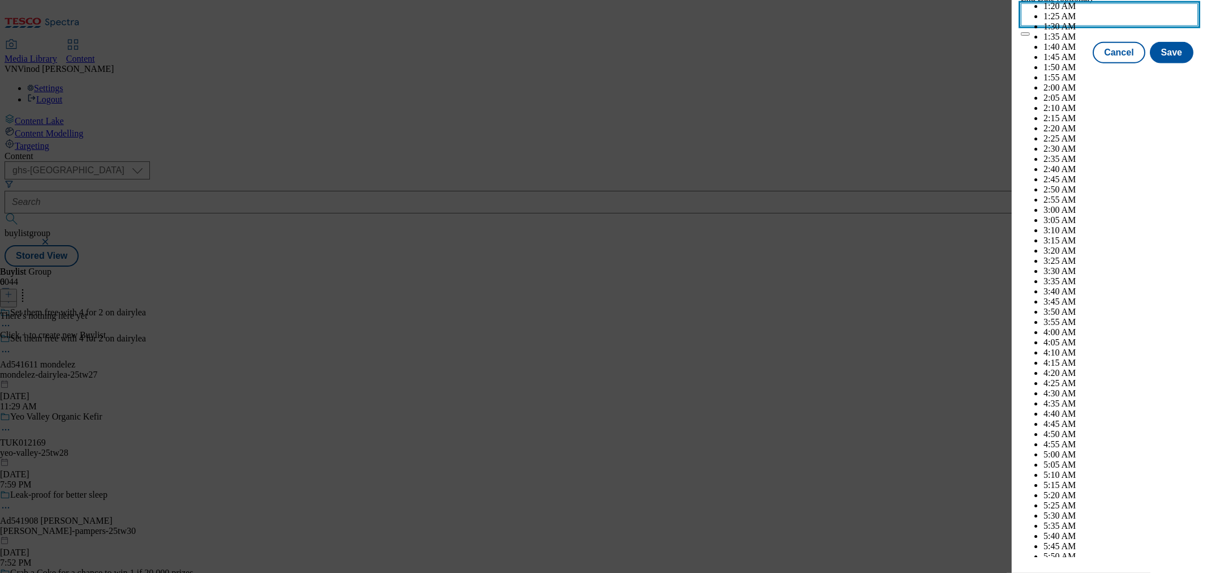
scroll to position [2886, 0]
select select "November"
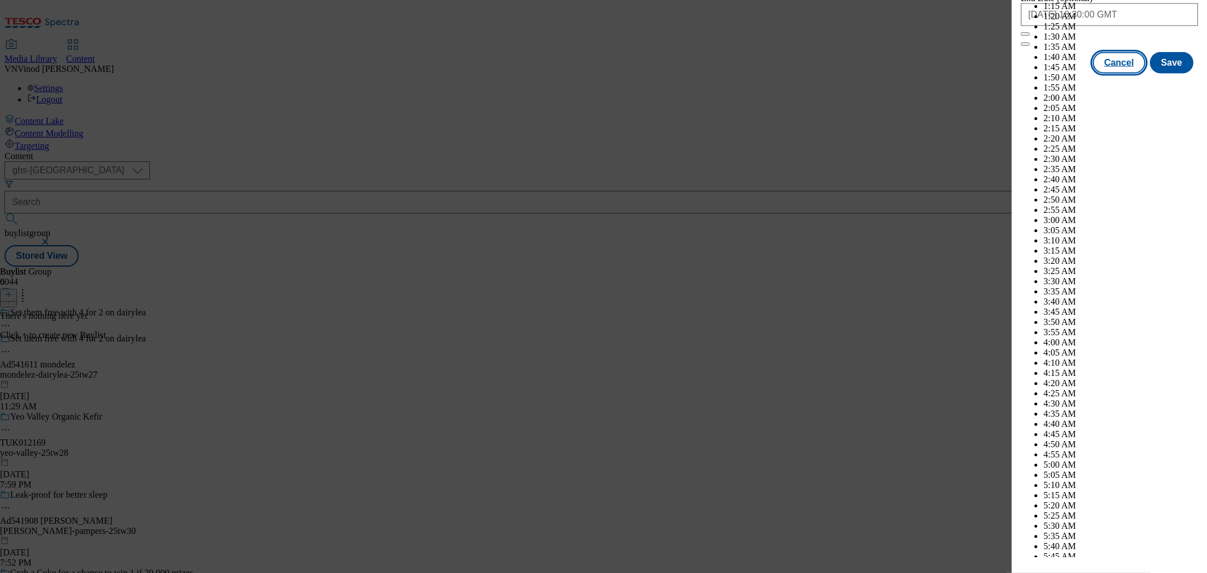
drag, startPoint x: 1039, startPoint y: 523, endPoint x: 1135, endPoint y: 525, distance: 96.2
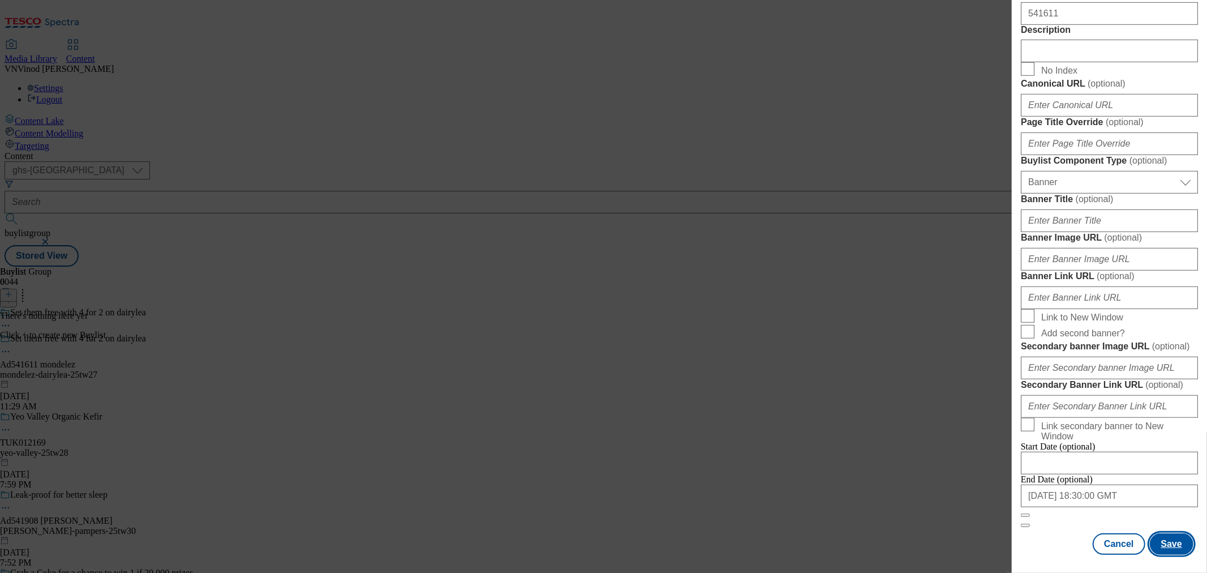
click at [1162, 539] on button "Save" at bounding box center [1172, 544] width 44 height 22
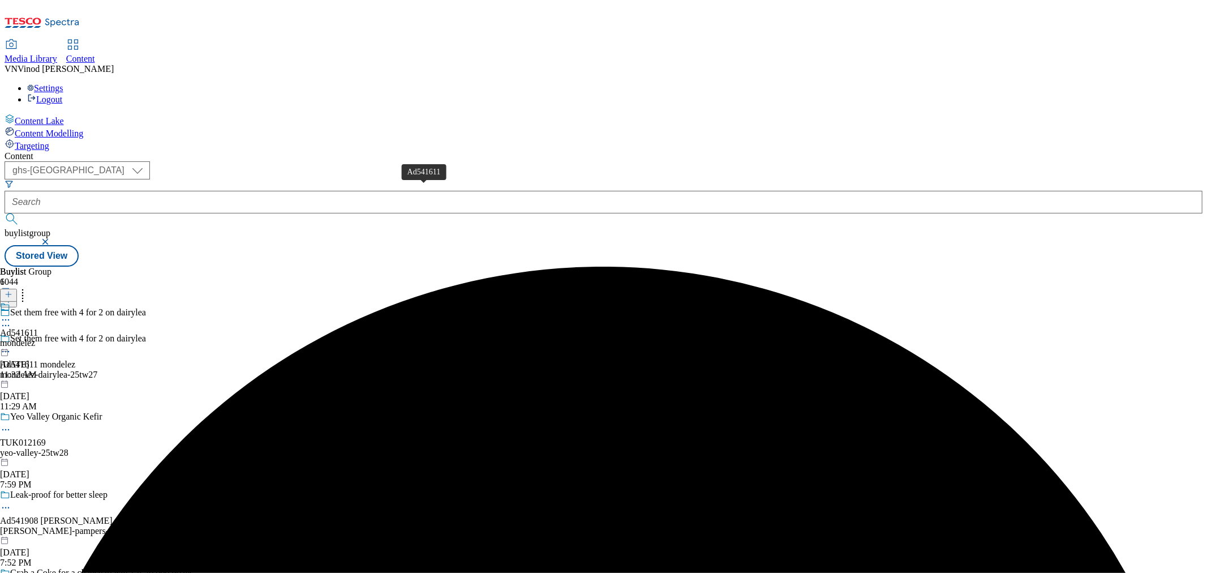
click at [38, 328] on div "Ad541611" at bounding box center [19, 333] width 38 height 10
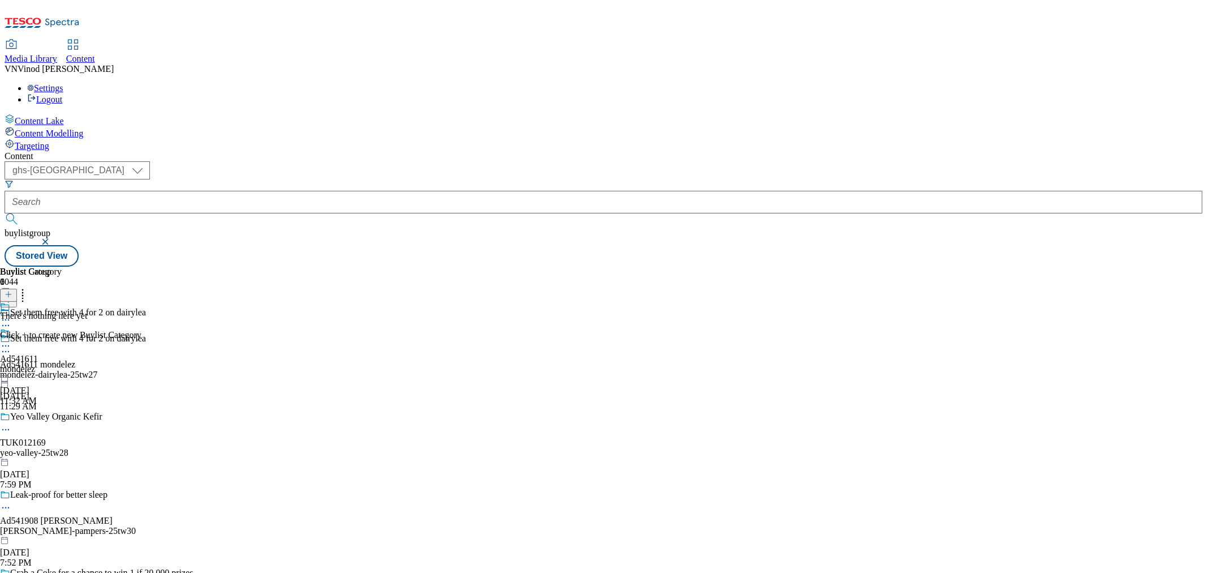
click at [12, 290] on icon at bounding box center [9, 294] width 8 height 8
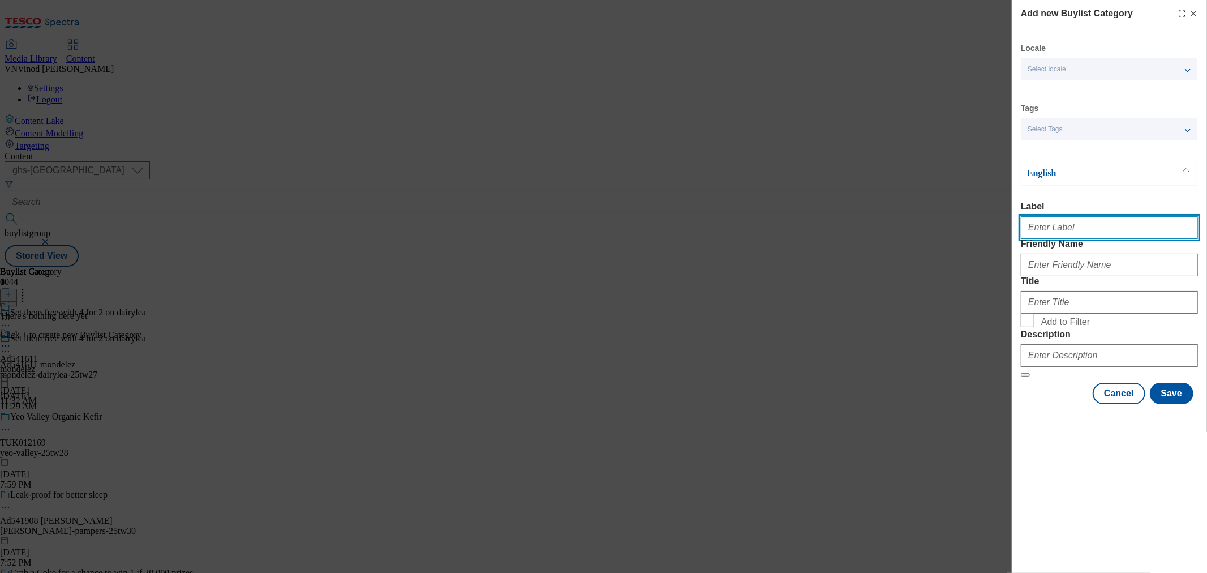
click at [1060, 224] on input "Label" at bounding box center [1109, 227] width 177 height 23
paste input "541611"
type input "Ad541611"
drag, startPoint x: 861, startPoint y: 162, endPoint x: 914, endPoint y: 170, distance: 54.3
click at [861, 162] on div "Add new Buylist Category Locale Select locale English Welsh Tags Select Tags fn…" at bounding box center [603, 286] width 1207 height 573
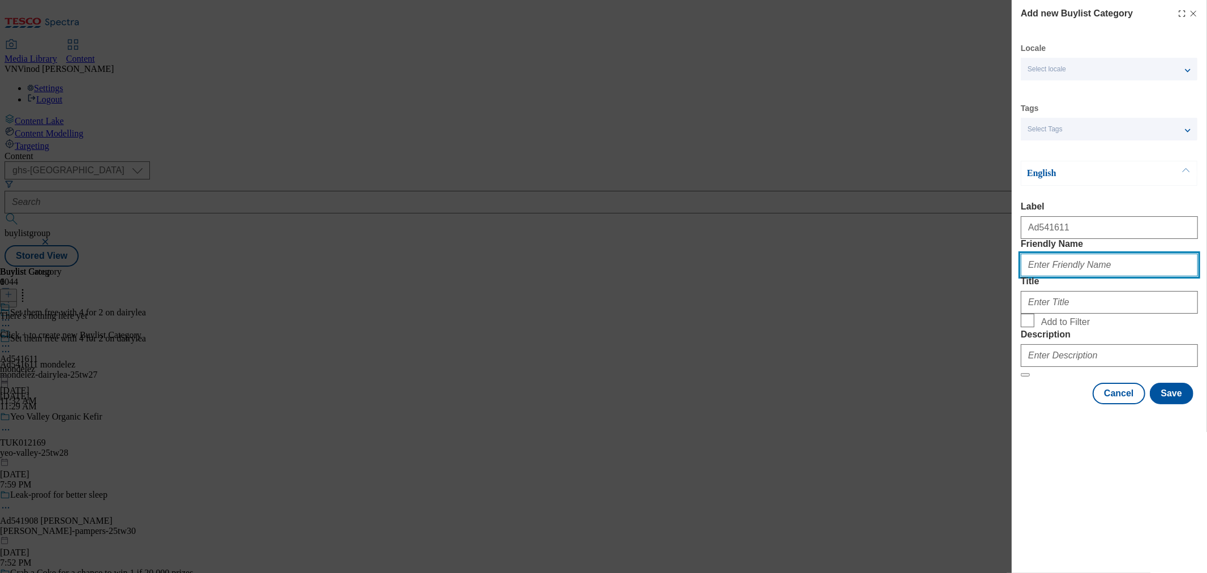
click at [1060, 276] on input "Friendly Name" at bounding box center [1109, 264] width 177 height 23
paste input "mondelez-dairylea"
type input "mondelez-dairylea"
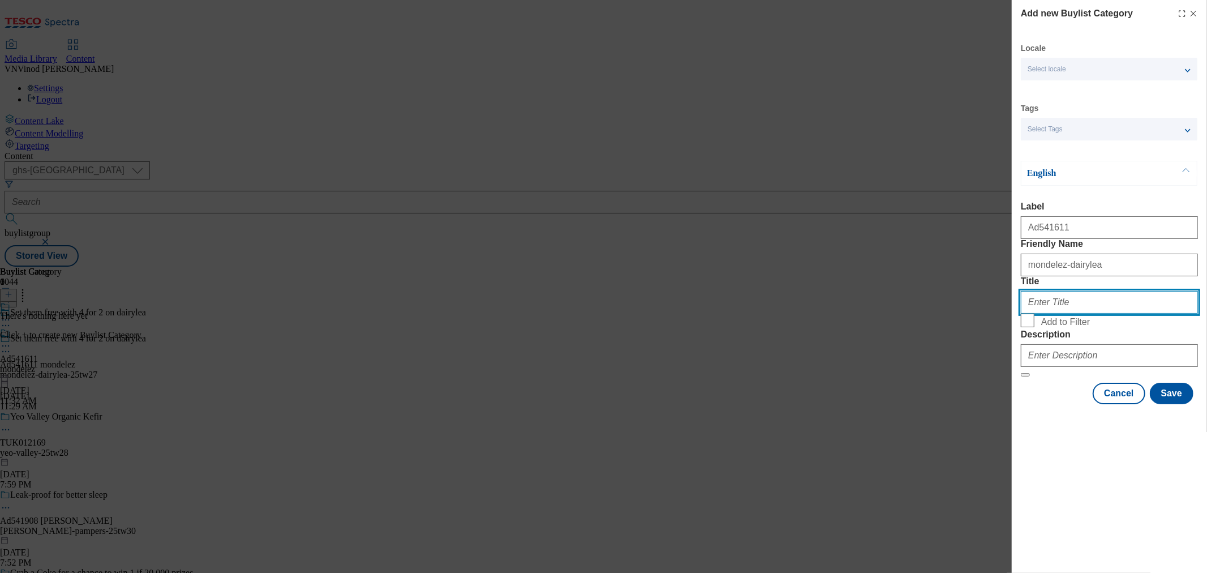
click at [1044, 313] on input "Title" at bounding box center [1109, 302] width 177 height 23
paste input "Mondelez"
type input "Mondelez"
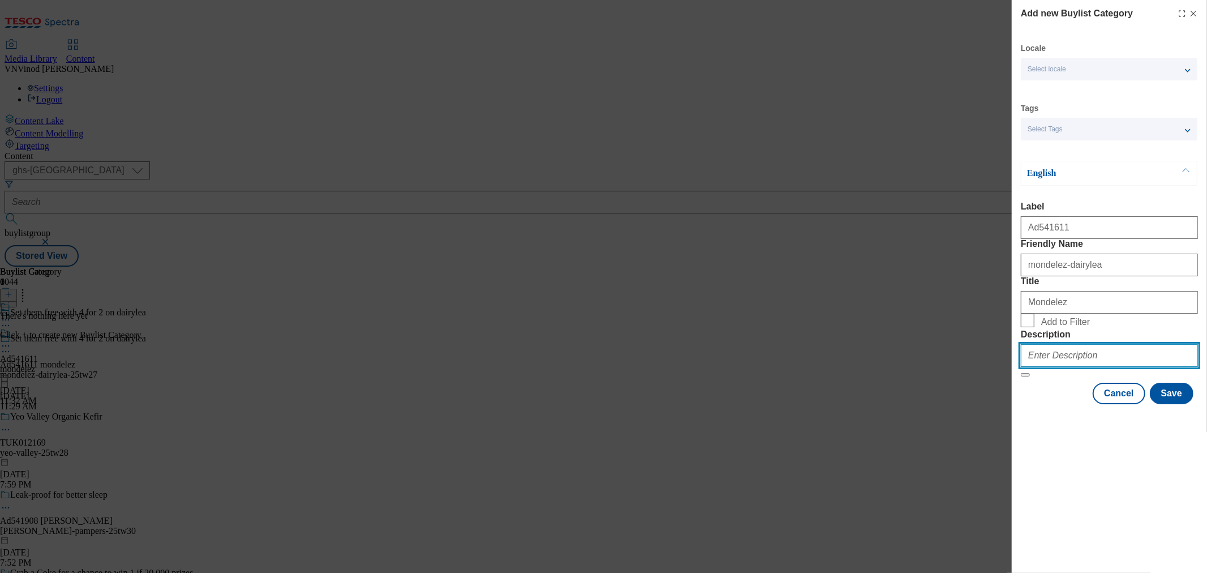
click at [1064, 367] on input "Description" at bounding box center [1109, 355] width 177 height 23
click at [1184, 404] on button "Save" at bounding box center [1172, 394] width 44 height 22
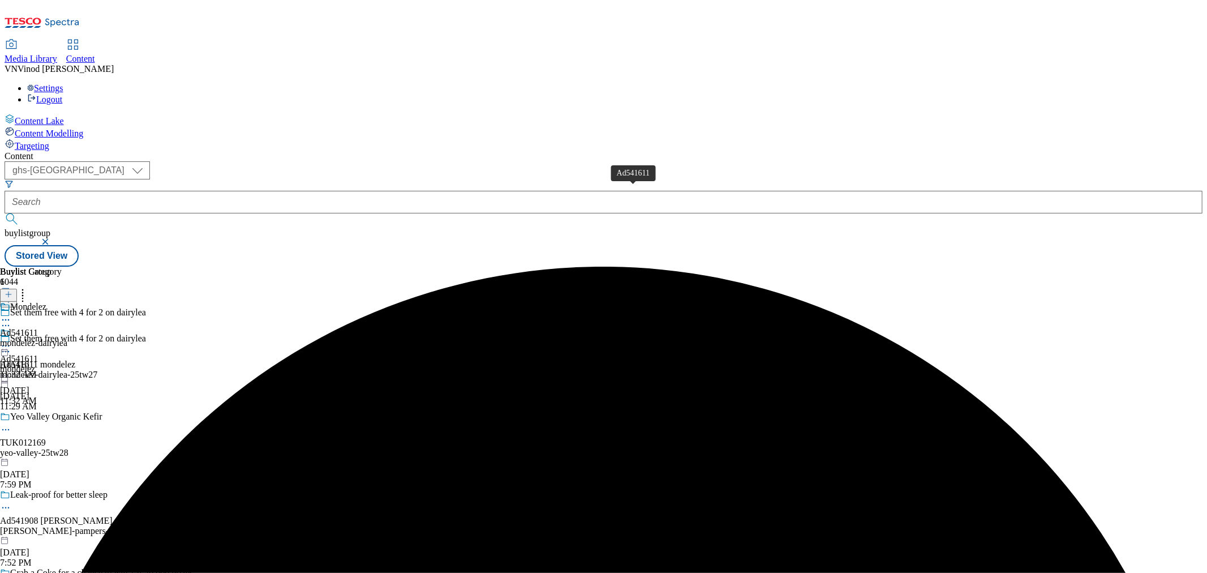
click at [38, 328] on div "Ad541611" at bounding box center [19, 333] width 38 height 10
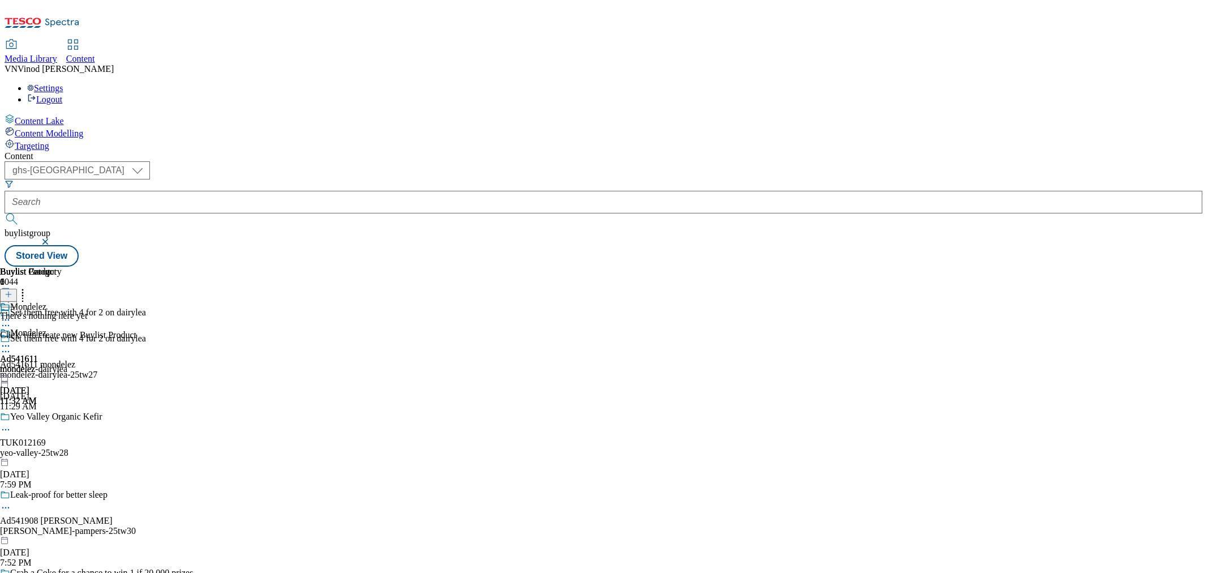
click at [12, 290] on icon at bounding box center [9, 294] width 8 height 8
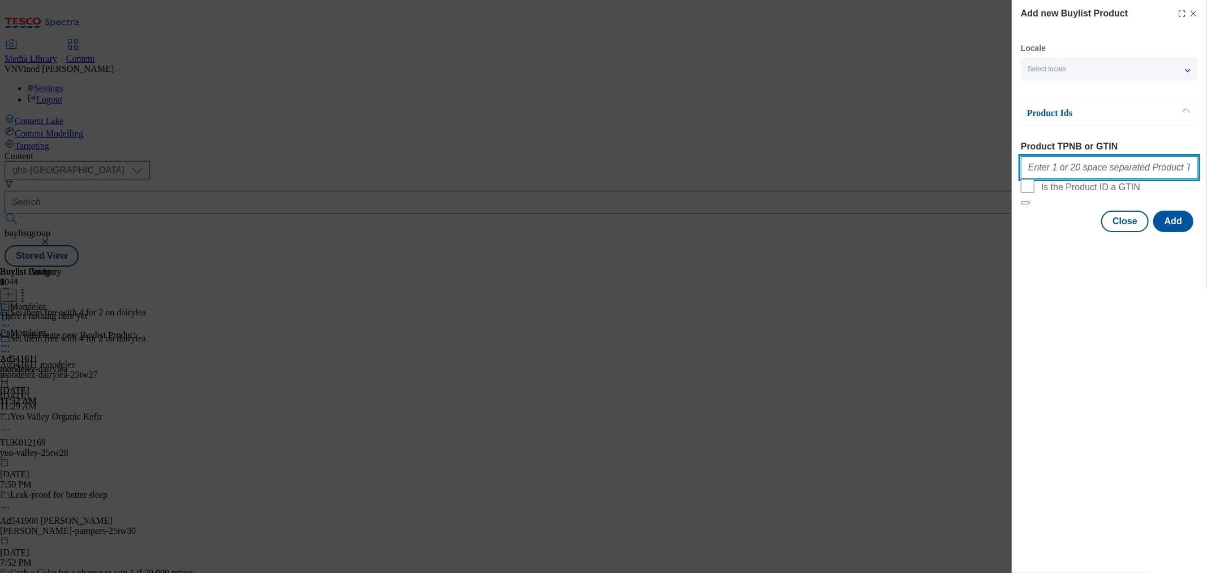
click at [1109, 171] on input "Product TPNB or GTIN" at bounding box center [1109, 167] width 177 height 23
paste input "88903946 89252746 96399280 93765652 60970856 52283253 93947408 93987182 96433234"
type input "88903946 89252746 96399280 93765652 60970856 52283253 93947408 93987182 96433234"
click at [1181, 232] on button "Add" at bounding box center [1173, 221] width 40 height 22
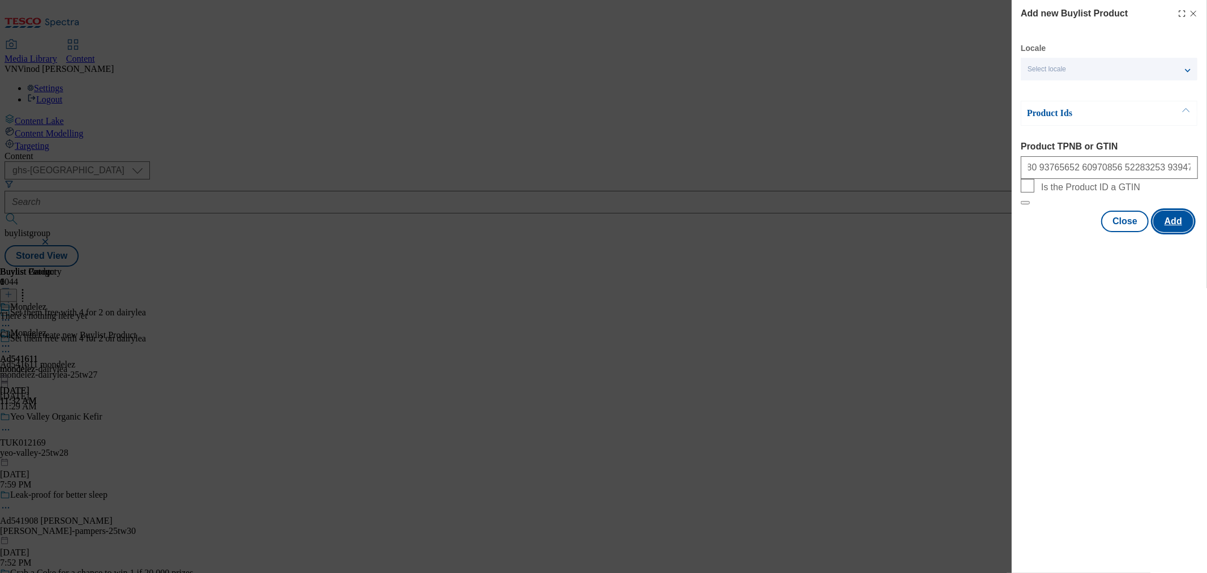
scroll to position [0, 0]
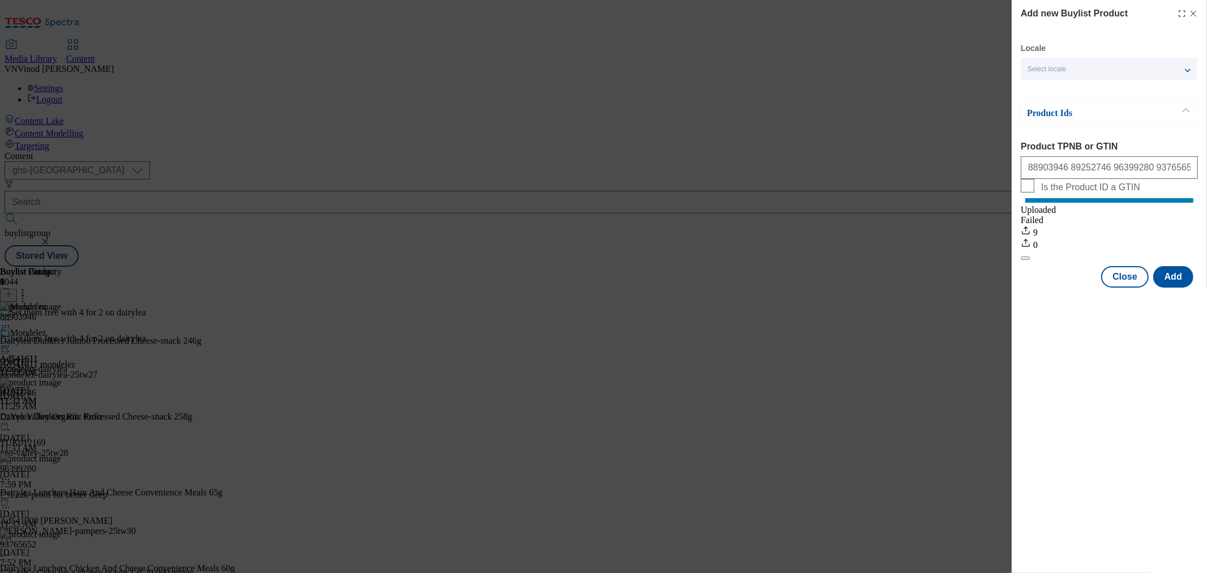
click at [1196, 11] on line "Modal" at bounding box center [1193, 13] width 5 height 5
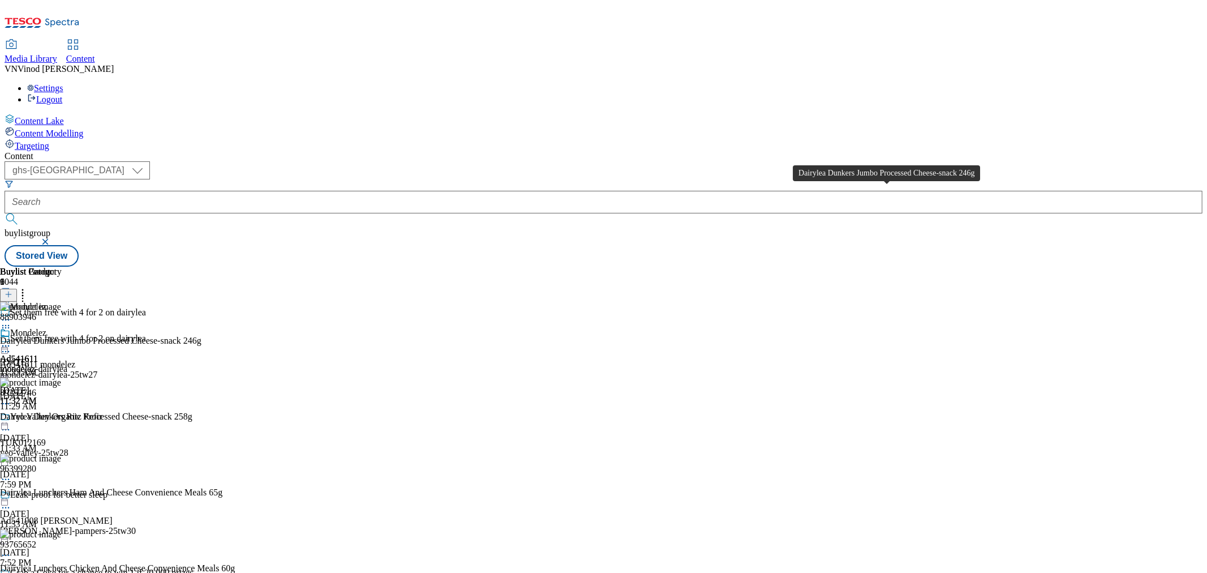
click at [201, 336] on div "Dairylea Dunkers Jumbo Processed Cheese-snack 246g" at bounding box center [100, 341] width 201 height 10
copy div "Dairylea Dunkers Jumbo Processed Cheese-snack 246g"
click at [11, 346] on icon at bounding box center [5, 351] width 11 height 11
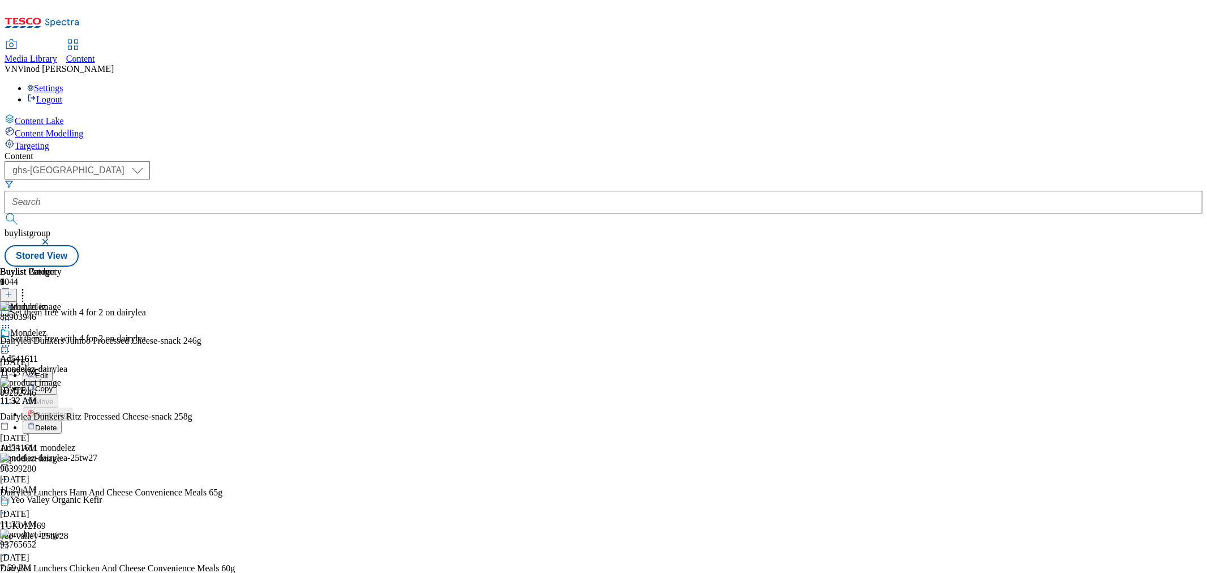
click at [48, 371] on span "Edit" at bounding box center [41, 375] width 13 height 8
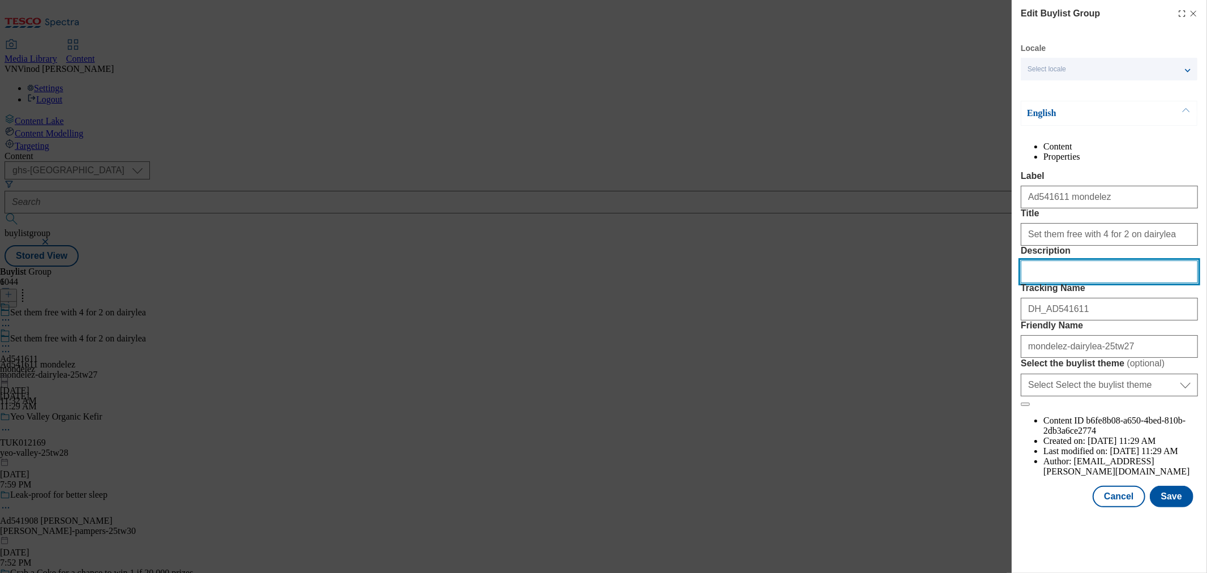
click at [1069, 283] on input "Description" at bounding box center [1109, 271] width 177 height 23
paste input "Dairylea Dunkers Jumbo Processed Cheese-snack 246g"
type input "Dairylea Dunkers Jumbo Processed Cheese-snack 246g"
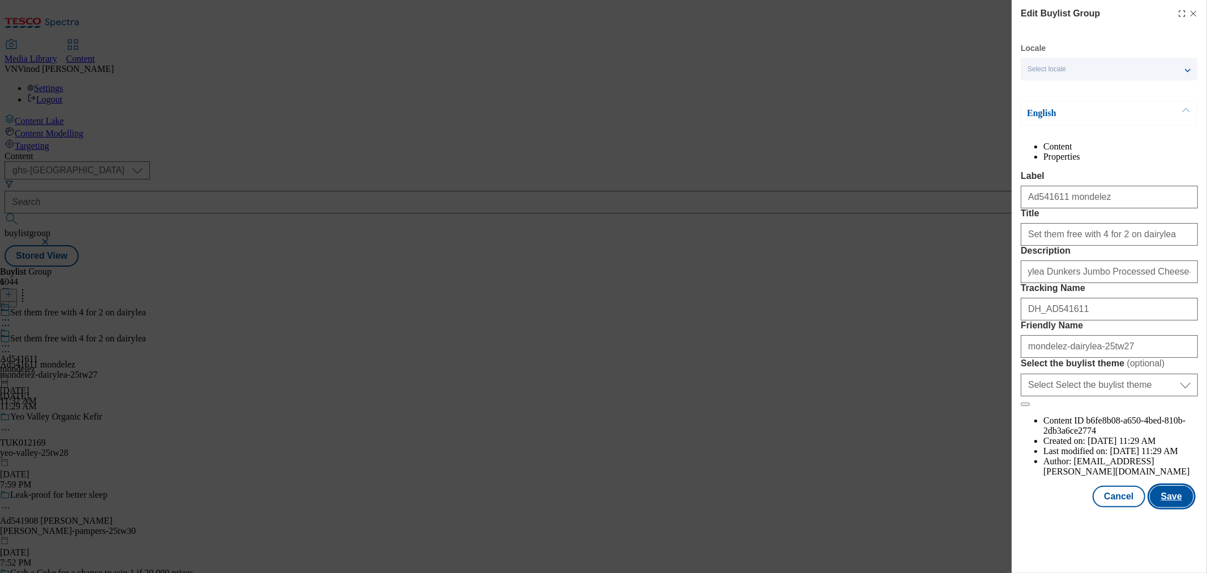
scroll to position [0, 0]
click at [1161, 507] on button "Save" at bounding box center [1172, 496] width 44 height 22
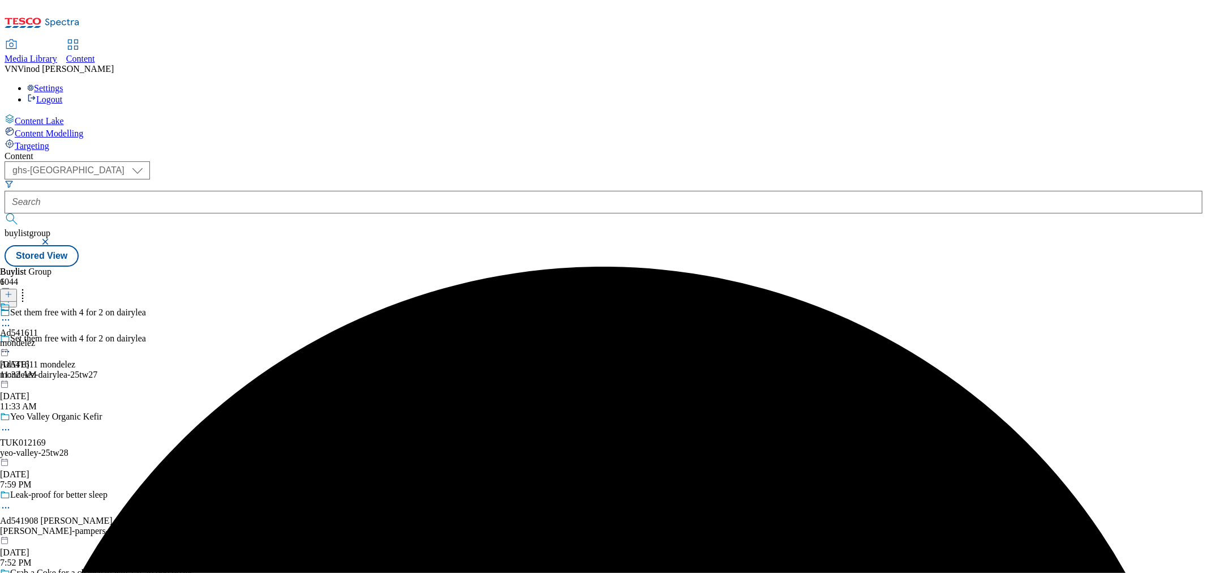
click at [11, 314] on icon at bounding box center [5, 319] width 11 height 11
click at [53, 337] on button "Edit" at bounding box center [38, 343] width 30 height 13
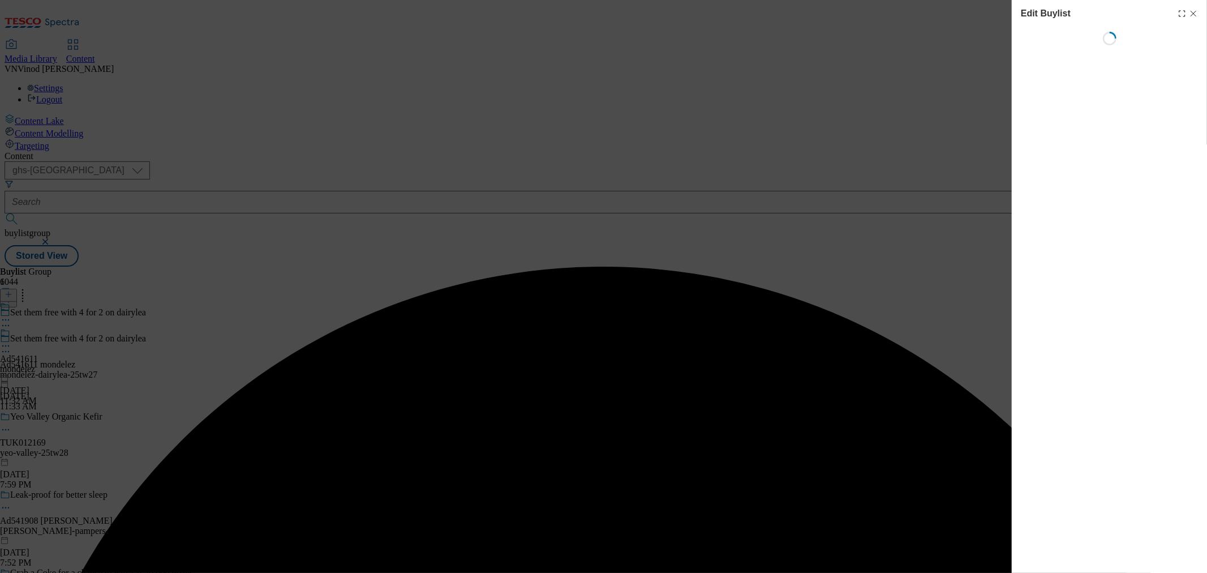
select select "tactical"
select select "supplier funded short term 1-3 weeks"
select select "dunnhumby"
select select "Banner"
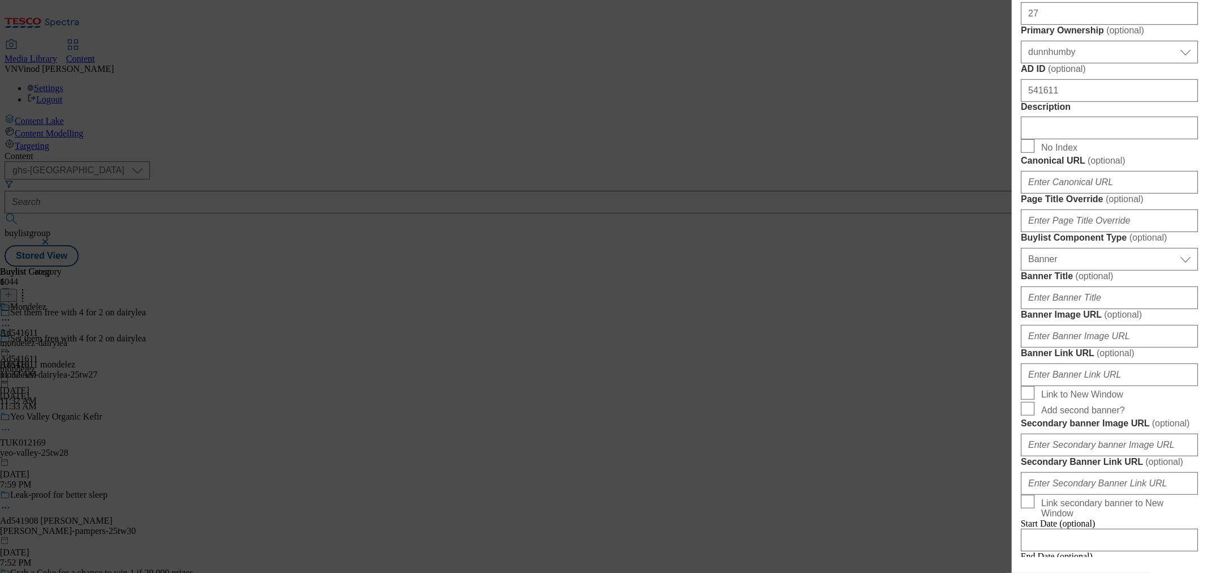
scroll to position [566, 0]
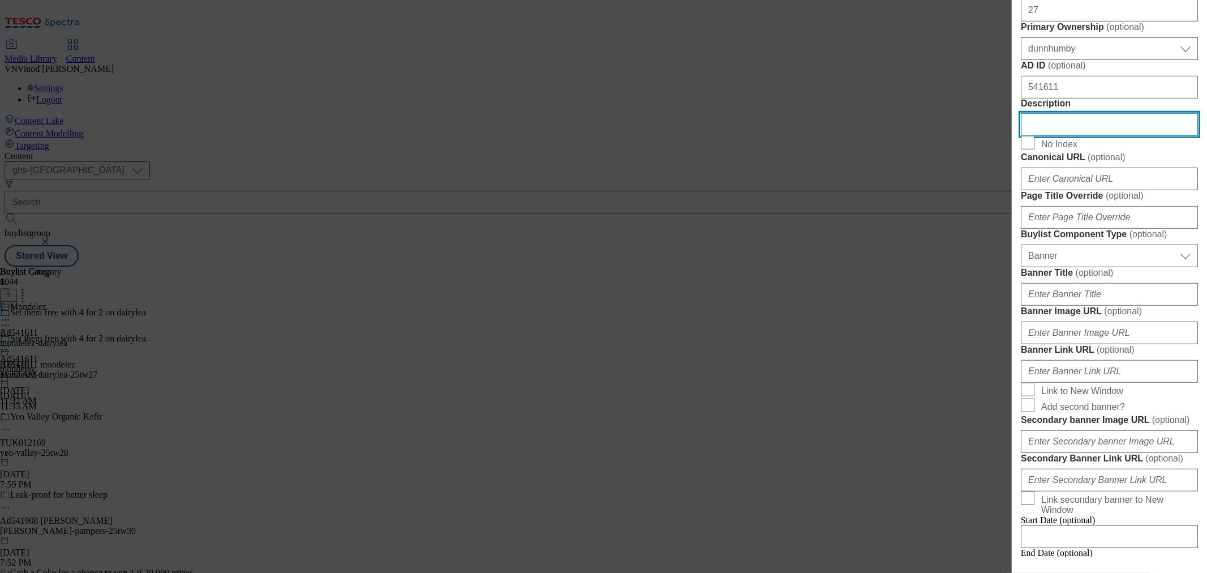
click at [1076, 136] on input "Description" at bounding box center [1109, 124] width 177 height 23
paste input "Dairylea Dunkers Jumbo Processed Cheese-snack 246g"
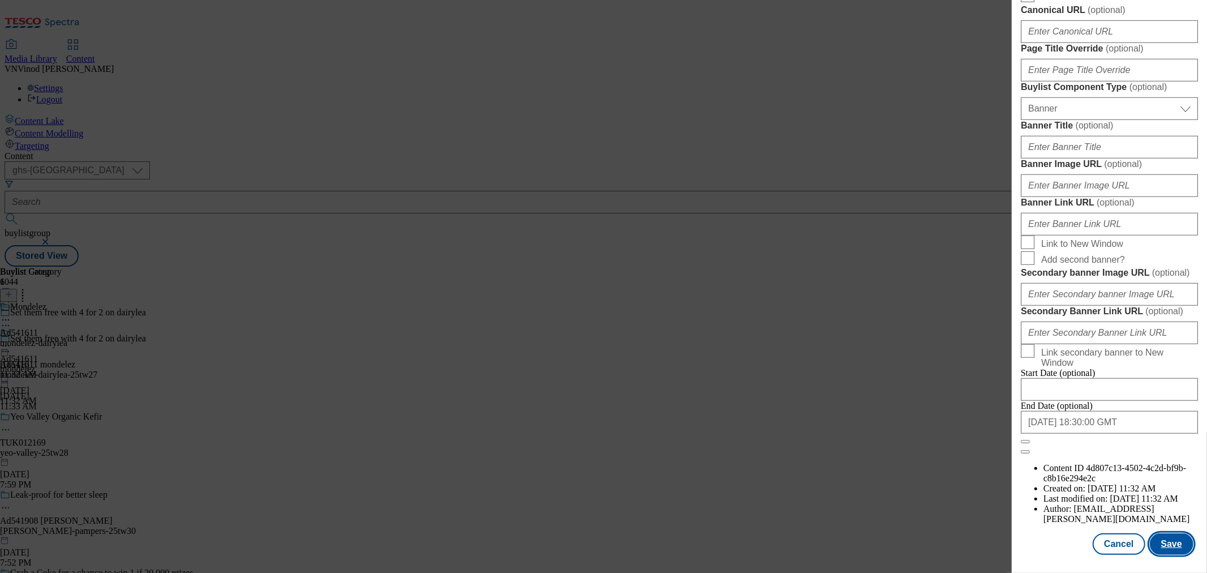
scroll to position [1141, 0]
type input "Dairylea Dunkers Jumbo Processed Cheese-snack 246g"
click at [1159, 540] on button "Save" at bounding box center [1172, 544] width 44 height 22
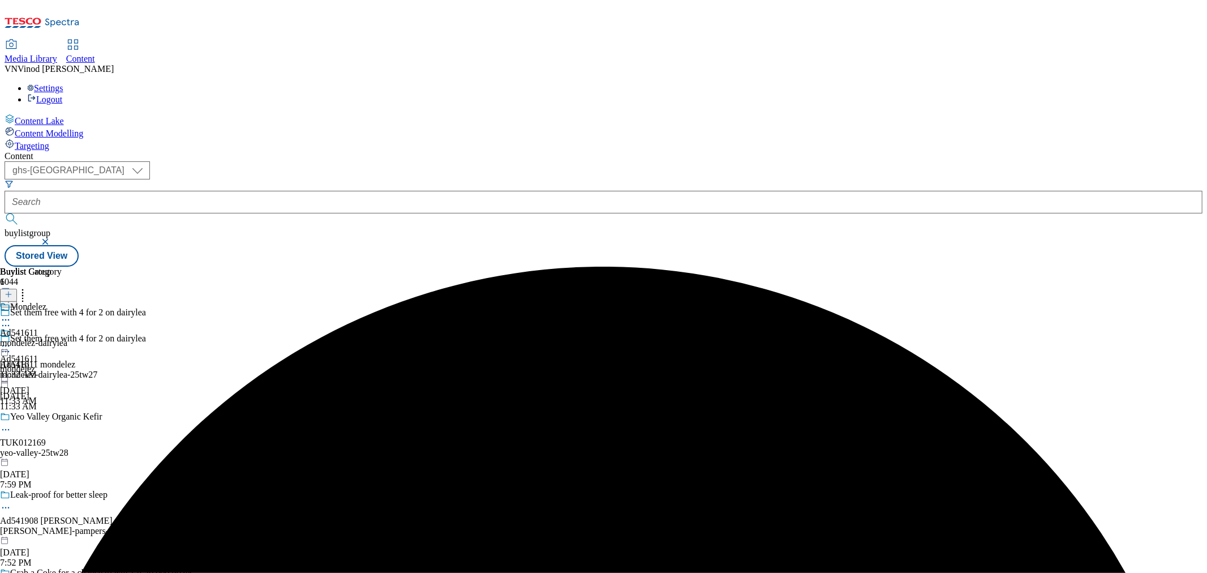
click at [11, 314] on icon at bounding box center [5, 319] width 11 height 11
click at [53, 337] on button "Edit" at bounding box center [38, 343] width 30 height 13
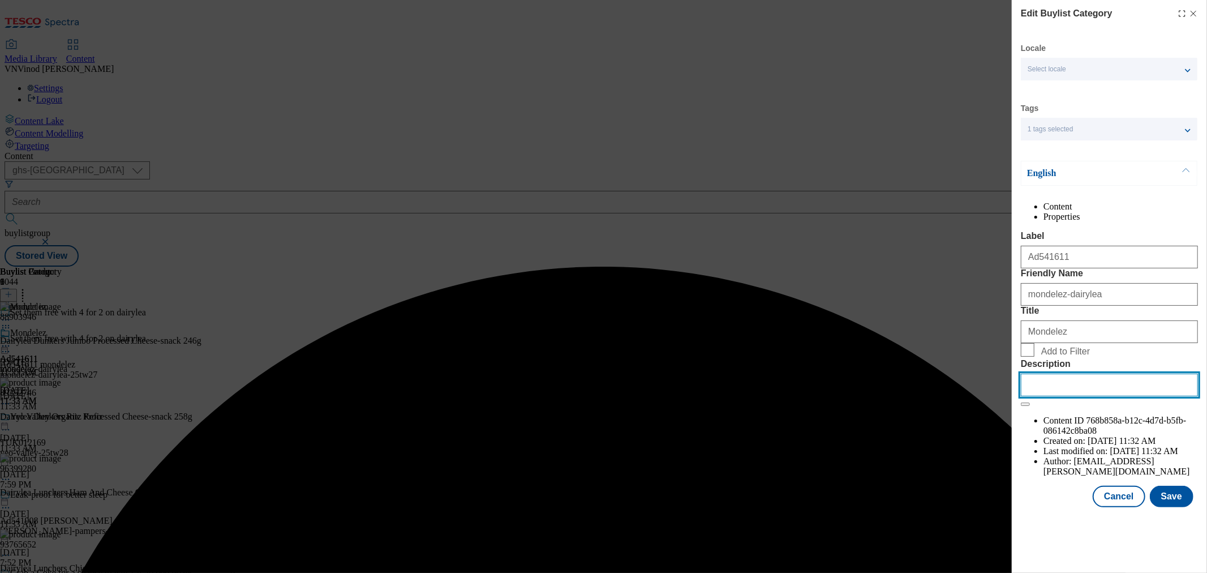
click at [1060, 396] on input "Description" at bounding box center [1109, 384] width 177 height 23
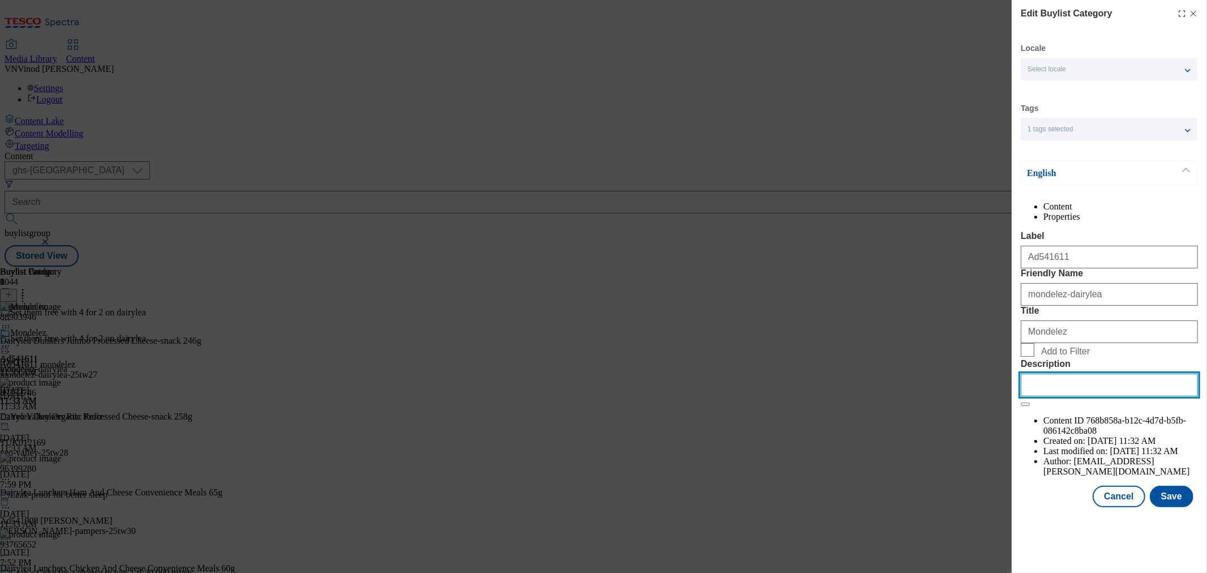
paste input "Dairylea Dunkers Jumbo Processed Cheese-snack 246g"
type input "Dairylea Dunkers Jumbo Processed Cheese-snack 246g"
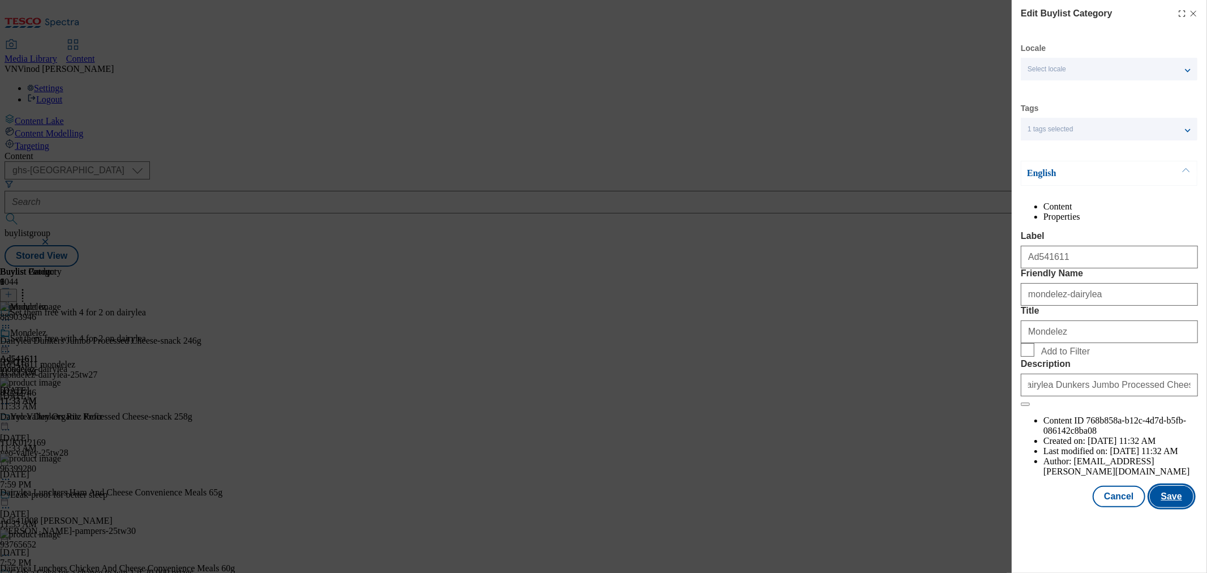
click at [1170, 507] on button "Save" at bounding box center [1172, 496] width 44 height 22
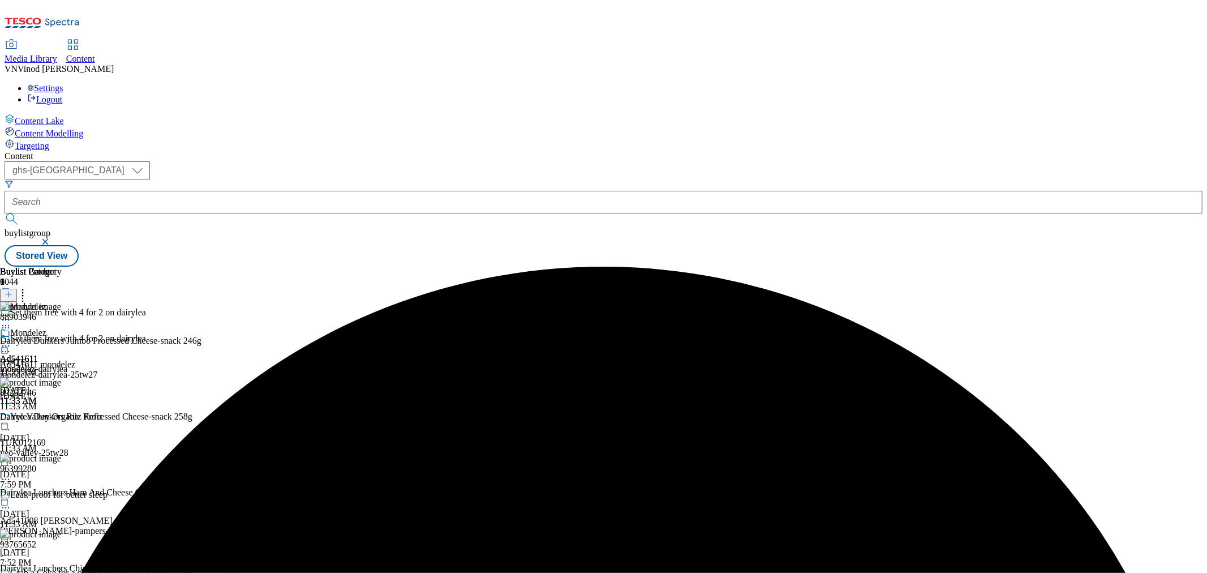
click at [146, 333] on span "Set them free with 4 for 2 on dairylea" at bounding box center [78, 339] width 136 height 12
